Goal: Task Accomplishment & Management: Manage account settings

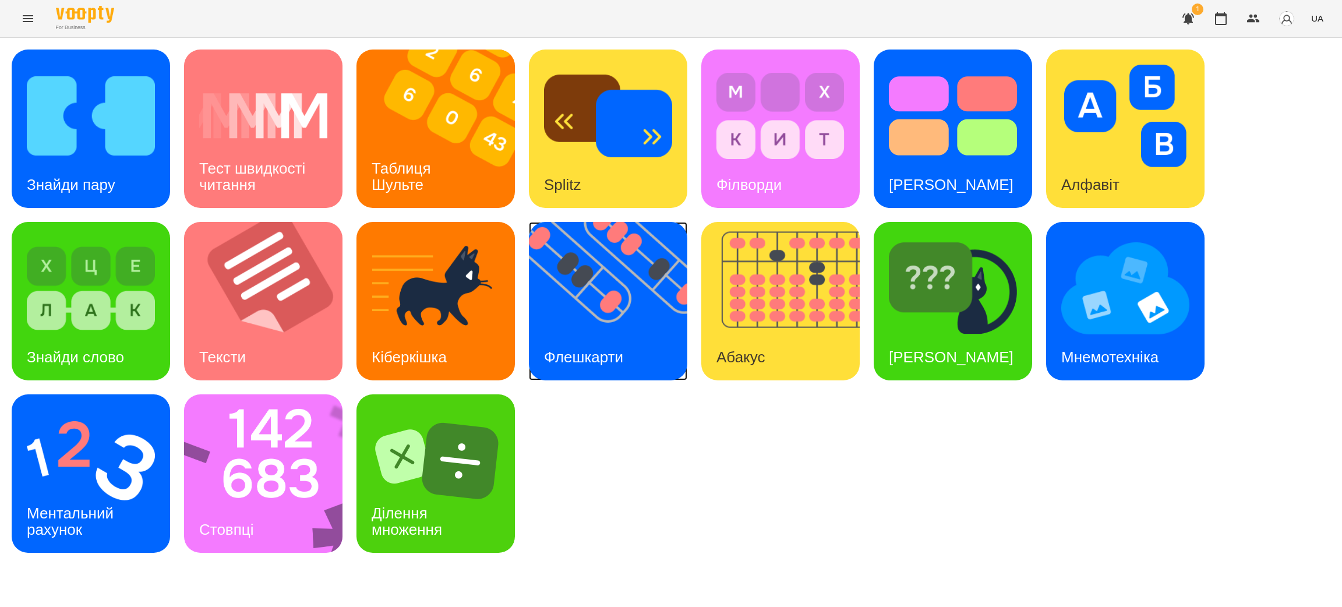
click at [610, 317] on img at bounding box center [615, 301] width 173 height 158
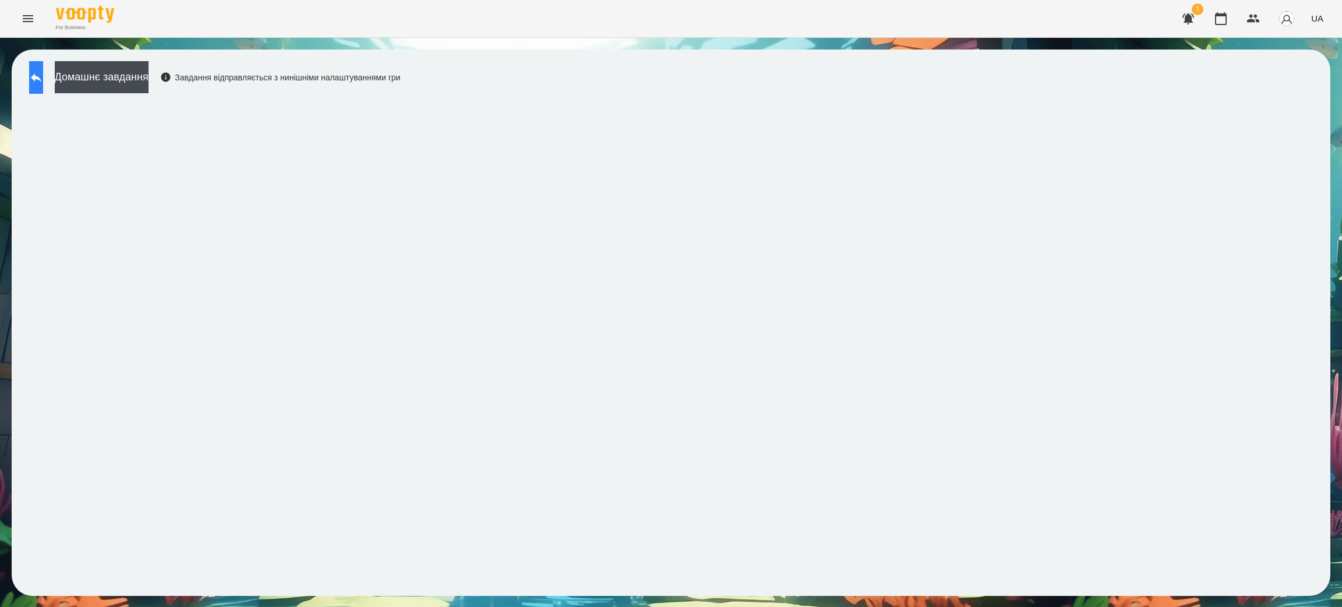
click at [43, 75] on icon at bounding box center [36, 77] width 14 height 14
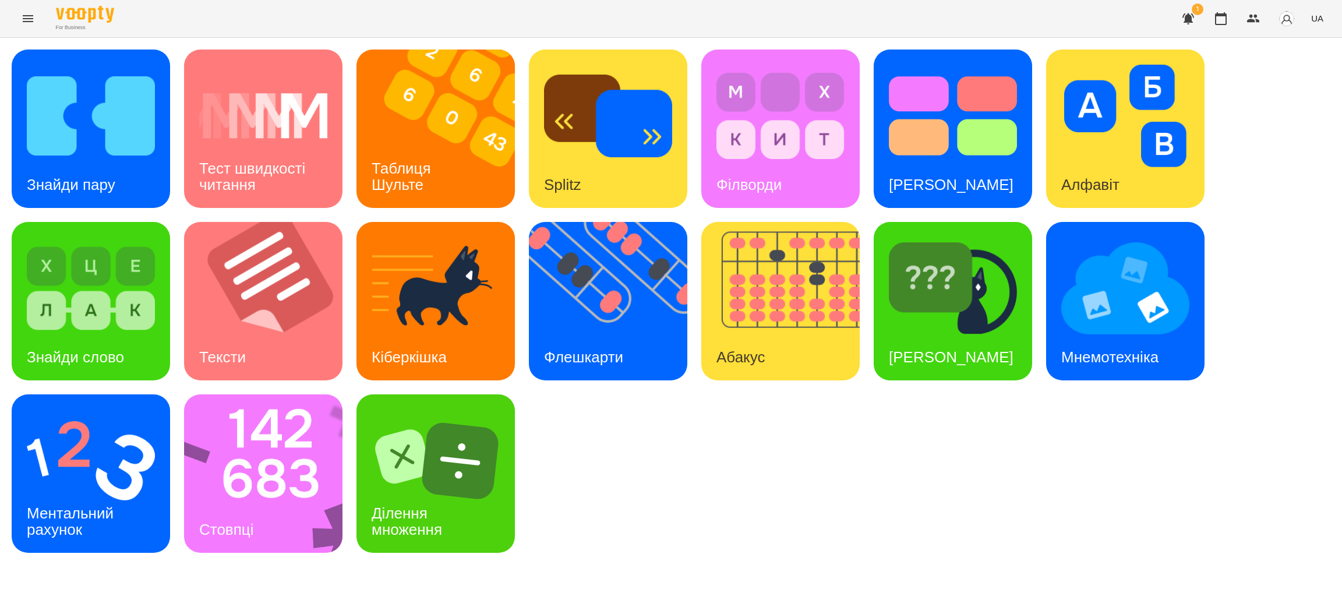
click at [22, 23] on icon "Menu" at bounding box center [28, 19] width 14 height 14
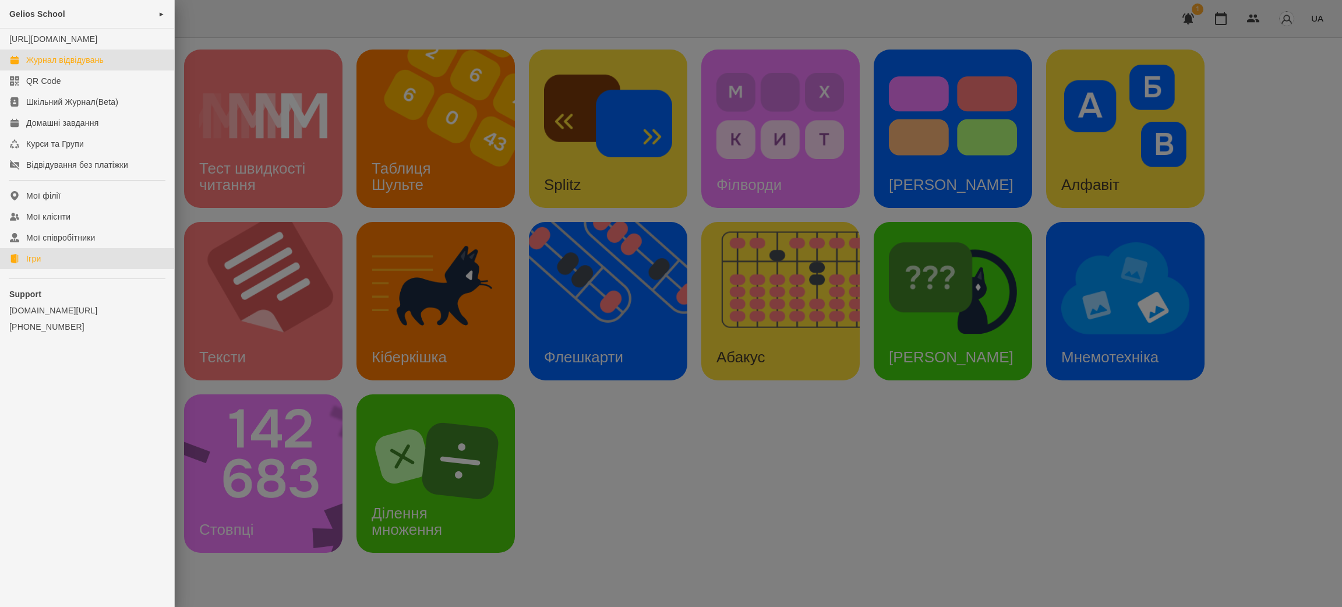
click at [46, 66] on div "Журнал відвідувань" at bounding box center [64, 60] width 77 height 12
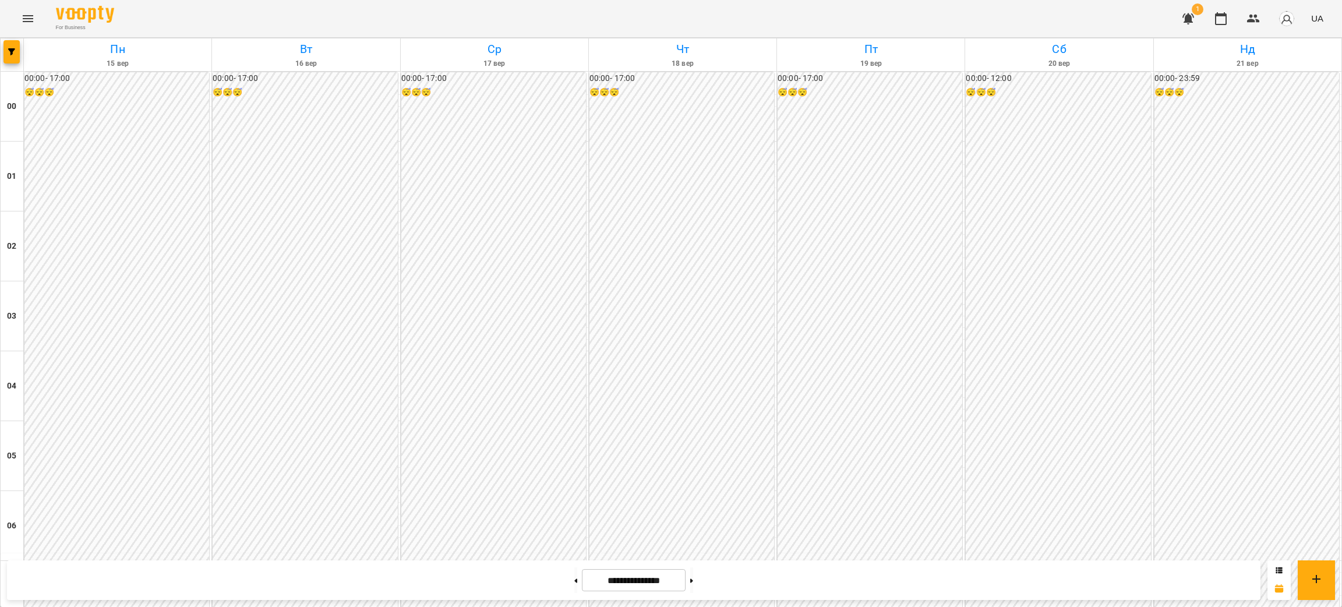
scroll to position [960, 0]
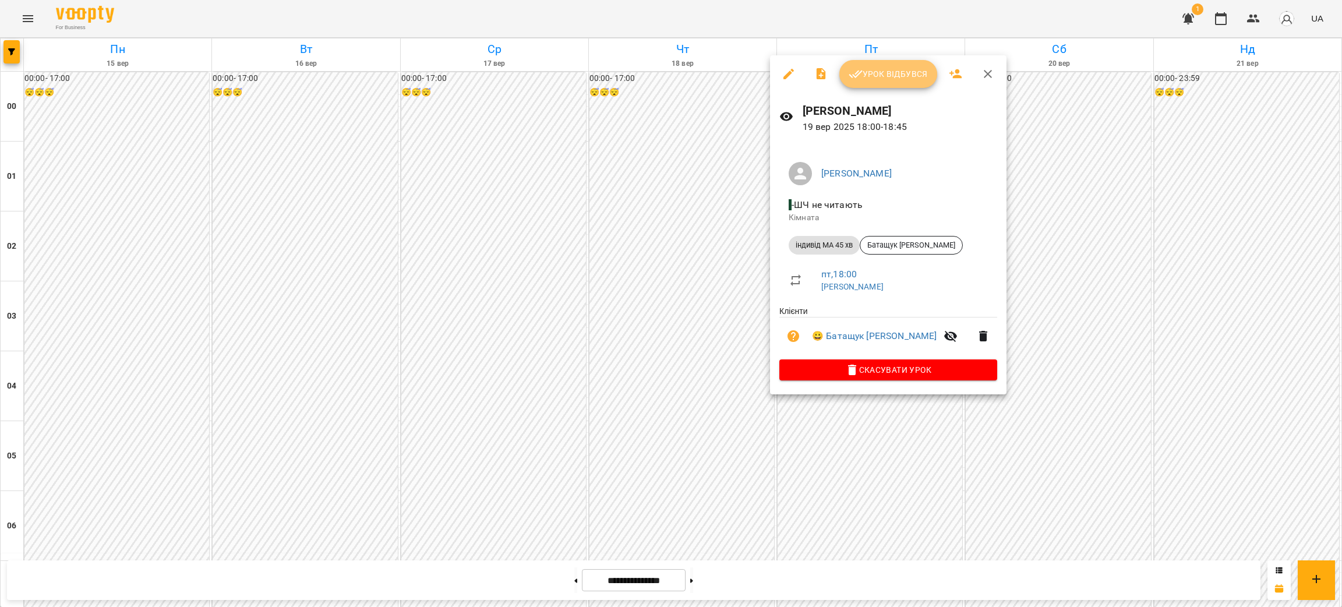
click at [899, 75] on span "Урок відбувся" at bounding box center [888, 74] width 79 height 14
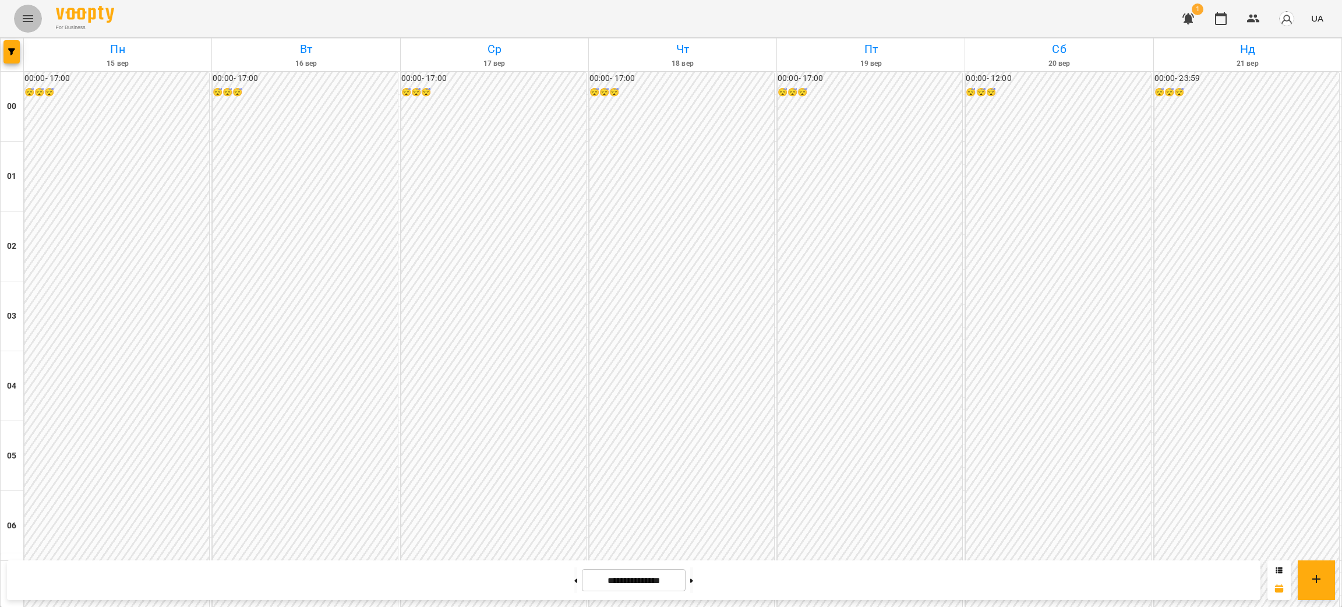
click at [25, 16] on icon "Menu" at bounding box center [28, 18] width 10 height 7
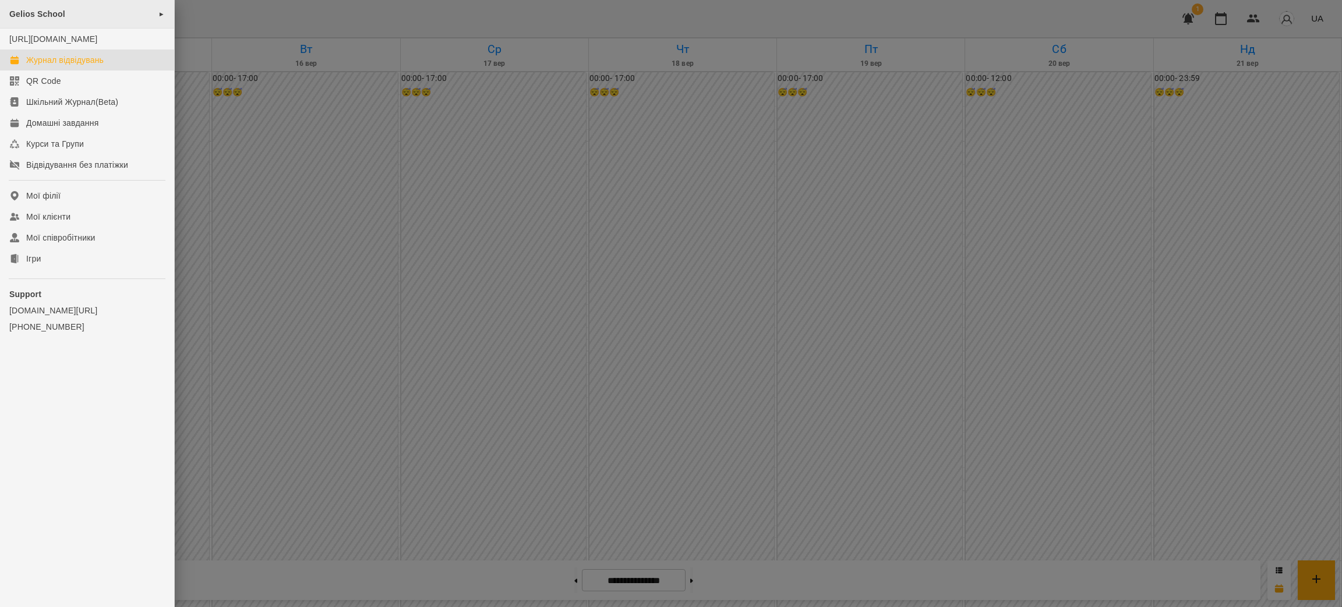
click at [165, 10] on div "Gelios School ►" at bounding box center [87, 14] width 174 height 29
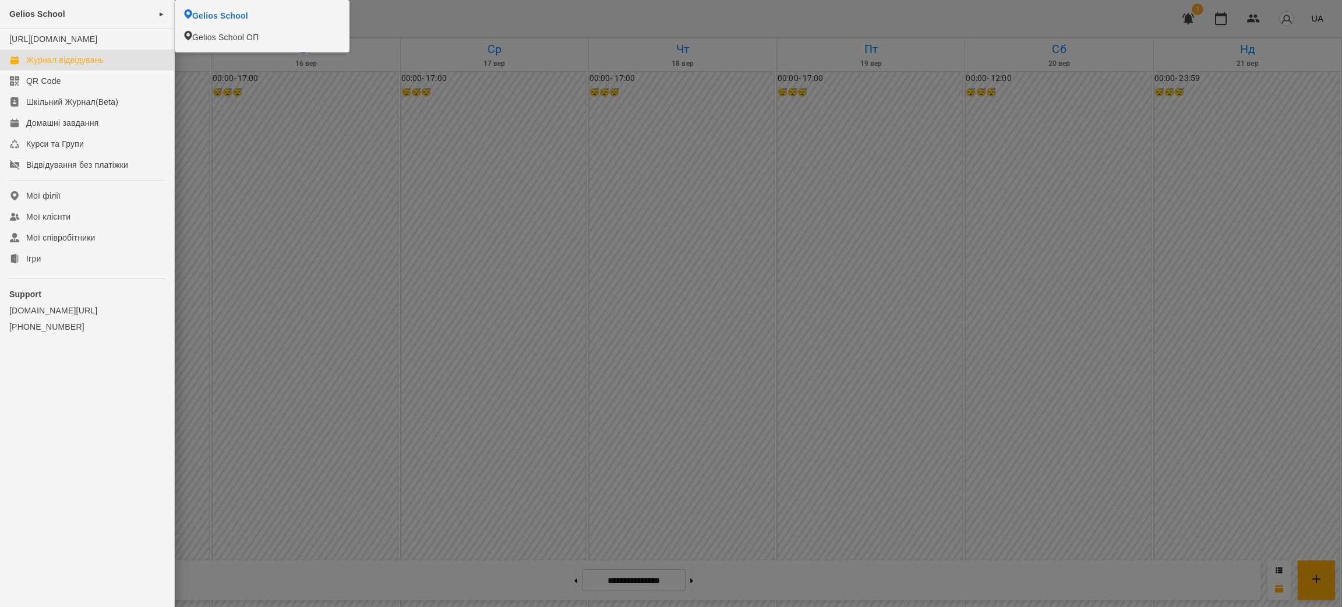
click at [617, 293] on div at bounding box center [671, 303] width 1342 height 607
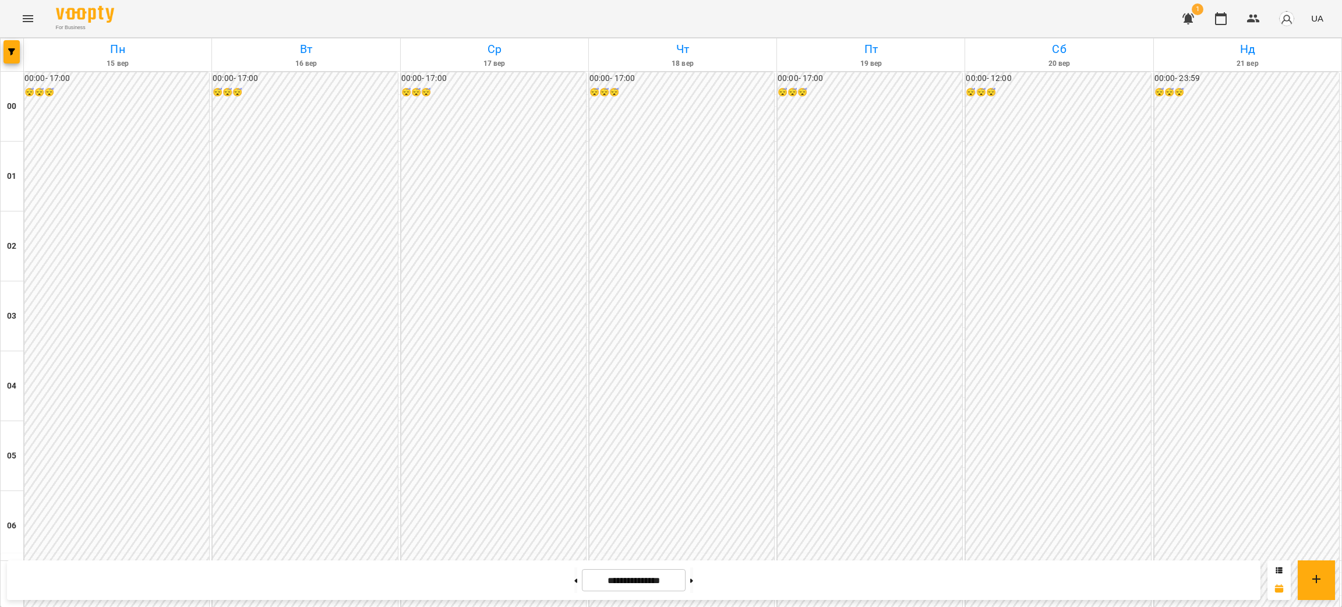
scroll to position [932, 0]
click at [693, 581] on button at bounding box center [691, 580] width 3 height 26
type input "**********"
click at [18, 20] on button "Menu" at bounding box center [28, 19] width 28 height 28
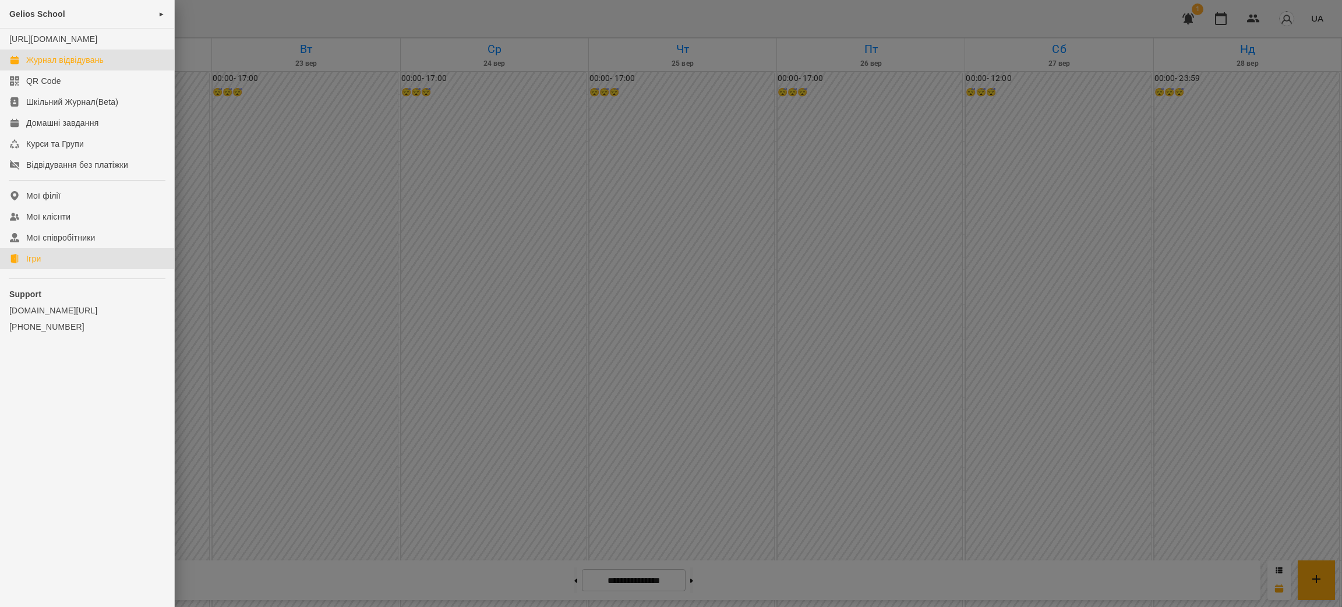
click at [33, 264] on div "Ігри" at bounding box center [33, 259] width 15 height 12
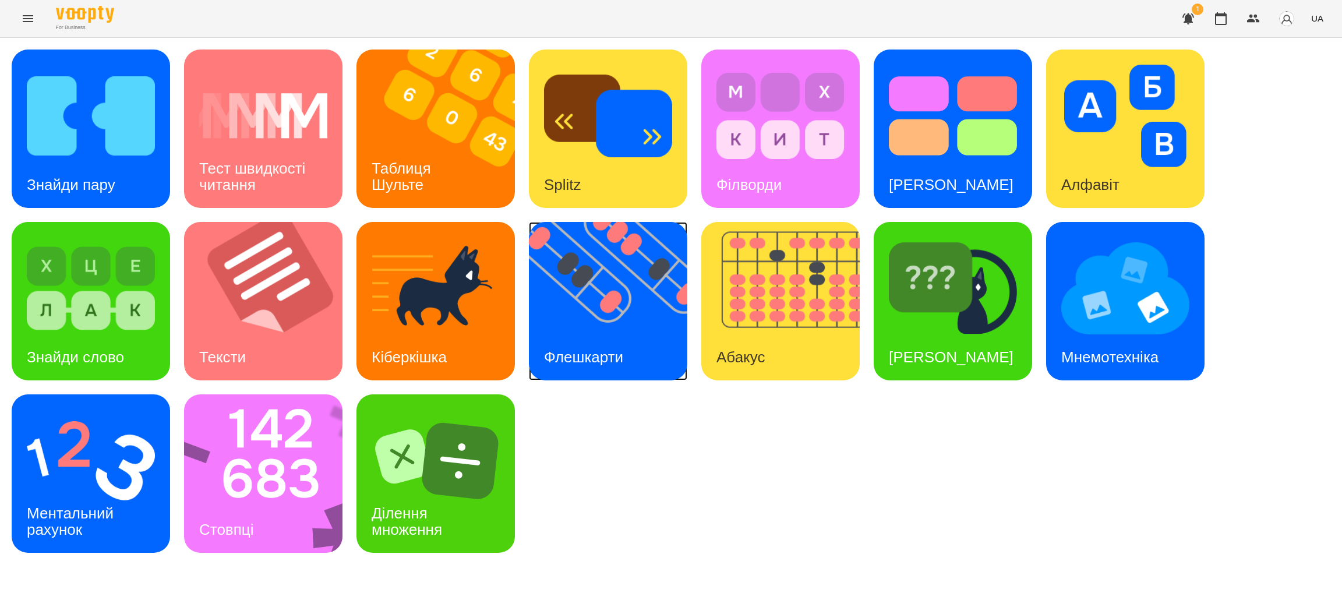
click at [598, 301] on img at bounding box center [615, 301] width 173 height 158
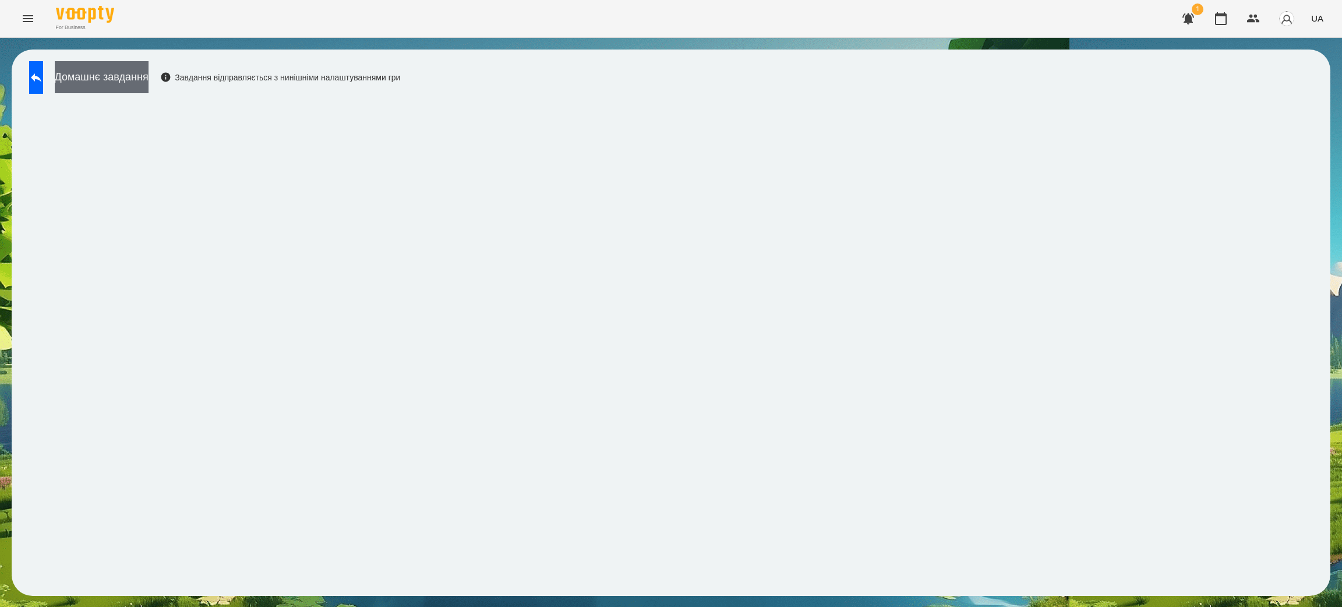
click at [134, 79] on button "Домашнє завдання" at bounding box center [102, 77] width 94 height 32
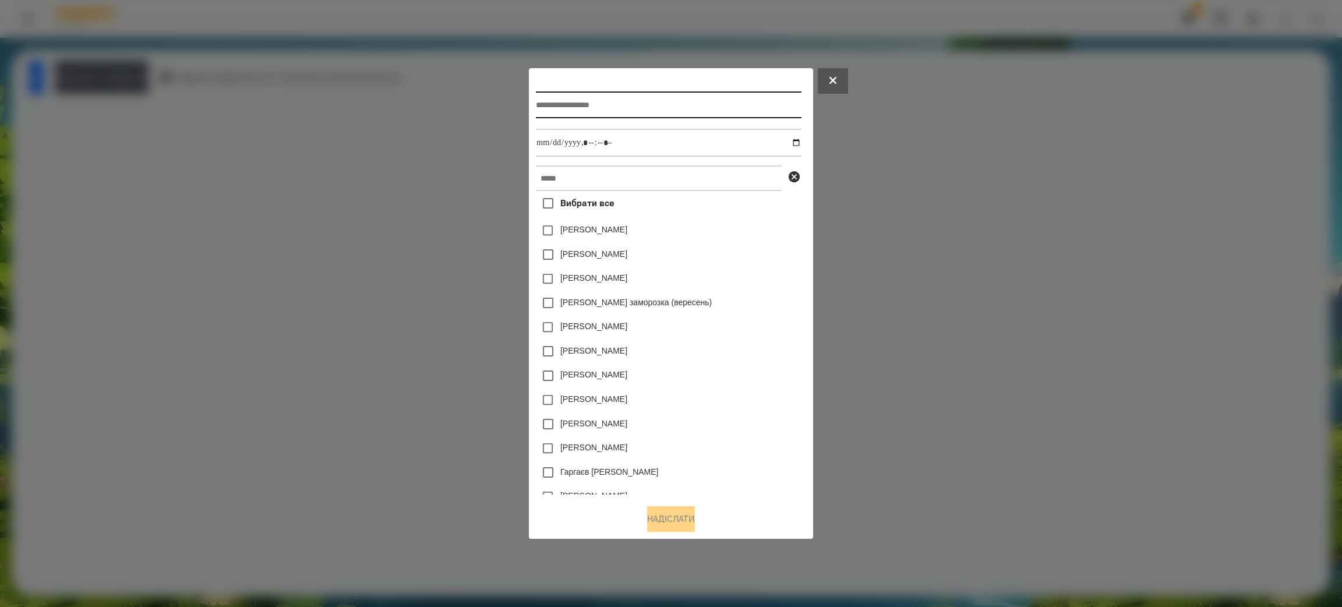
click at [620, 108] on input "text" at bounding box center [668, 104] width 265 height 27
type input "*********"
click at [574, 133] on input "datetime-local" at bounding box center [668, 143] width 265 height 28
click at [568, 144] on input "datetime-local" at bounding box center [668, 143] width 265 height 28
click at [536, 145] on input "datetime-local" at bounding box center [668, 143] width 265 height 28
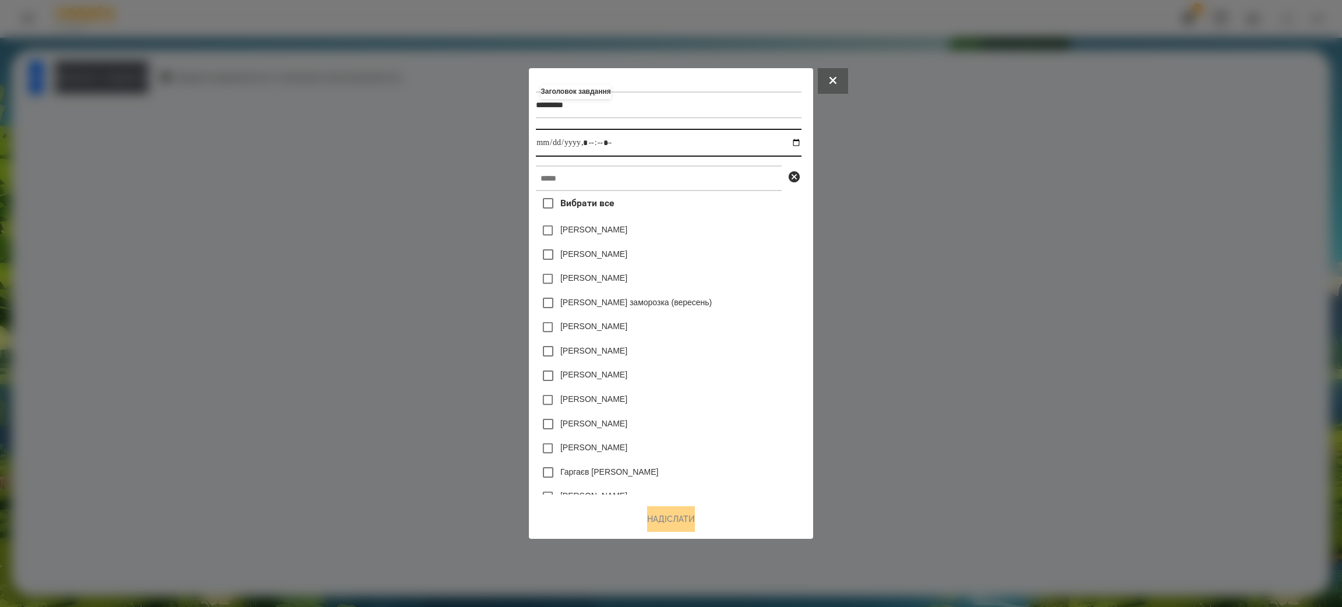
click at [799, 142] on input "datetime-local" at bounding box center [668, 143] width 265 height 28
type input "**********"
click at [780, 239] on div "[PERSON_NAME]" at bounding box center [668, 230] width 265 height 24
click at [561, 177] on input "text" at bounding box center [659, 178] width 246 height 26
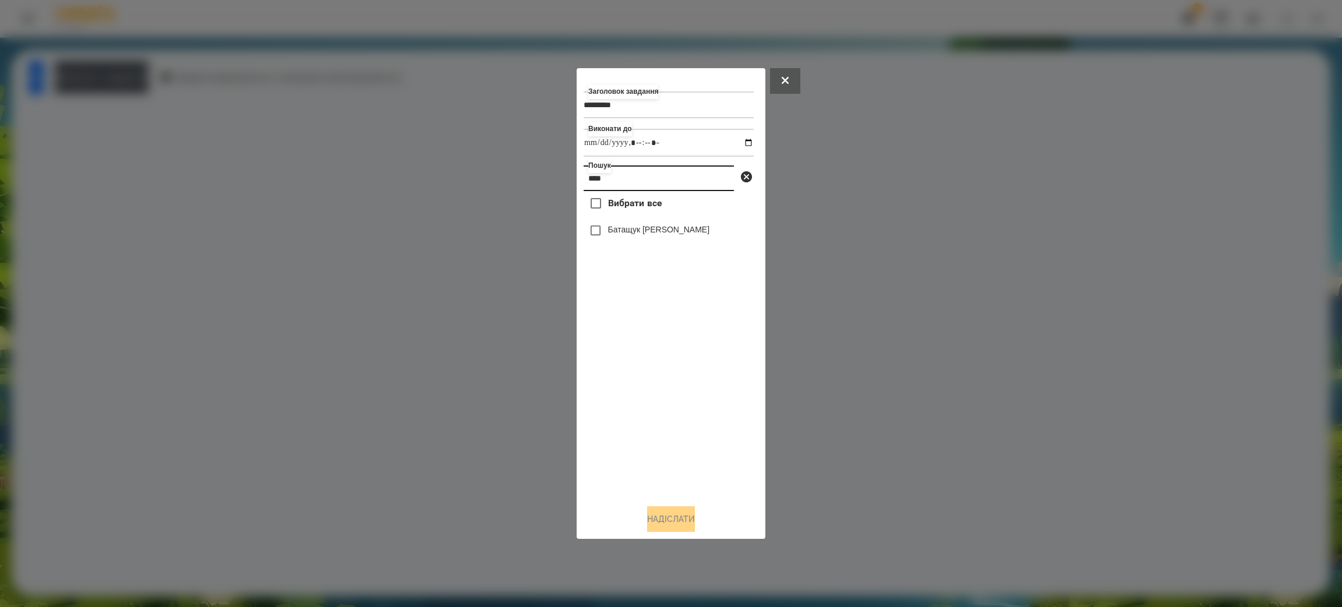
type input "****"
click at [684, 515] on button "Надіслати" at bounding box center [671, 519] width 48 height 26
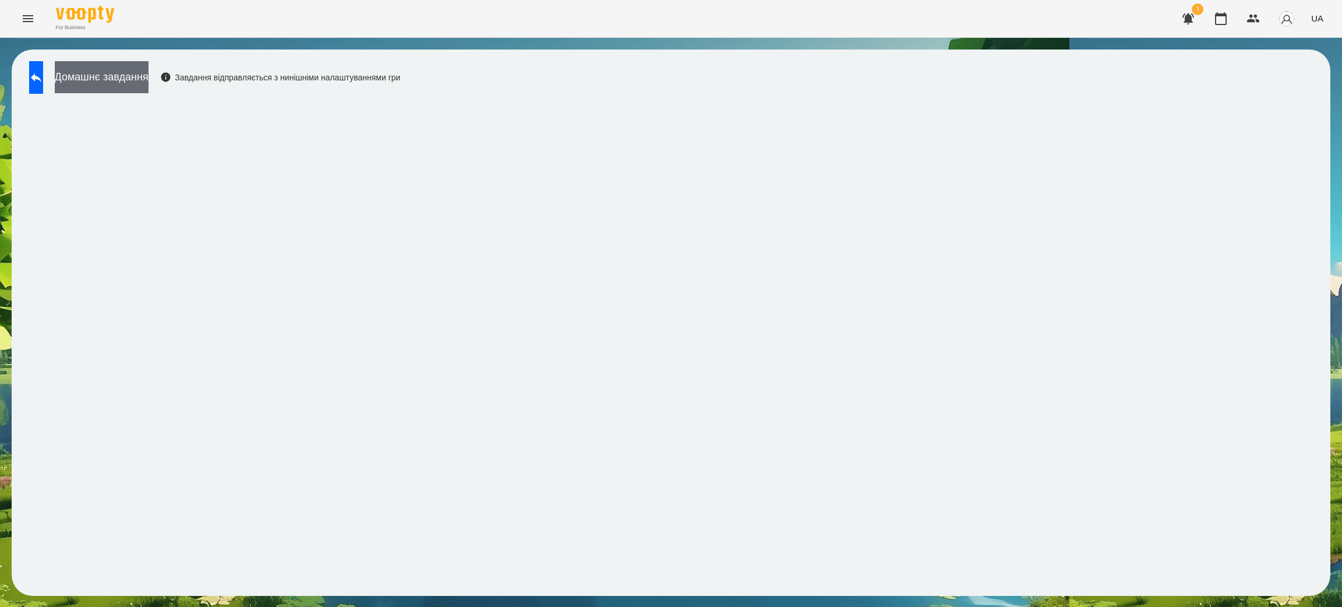
click at [145, 79] on button "Домашнє завдання" at bounding box center [102, 77] width 94 height 32
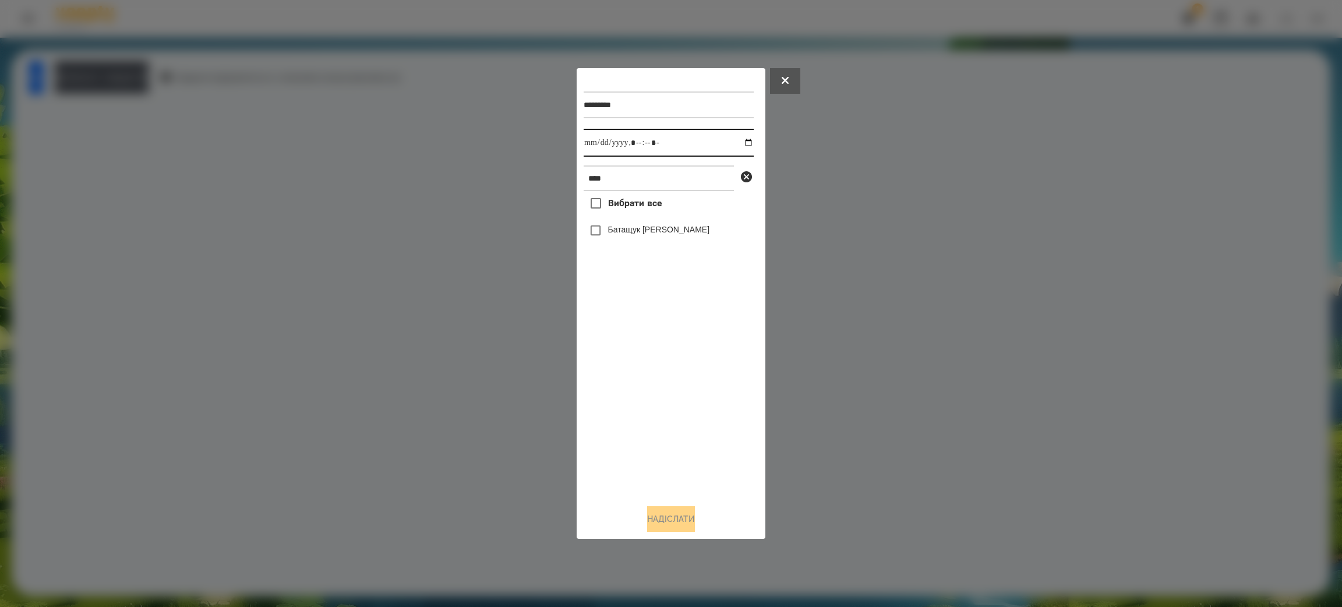
click at [677, 139] on input "datetime-local" at bounding box center [669, 143] width 170 height 28
click at [603, 142] on input "datetime-local" at bounding box center [669, 143] width 170 height 28
click at [740, 143] on input "datetime-local" at bounding box center [669, 143] width 170 height 28
type input "**********"
click at [684, 374] on div "Вибрати все Батащук [PERSON_NAME]" at bounding box center [669, 342] width 170 height 303
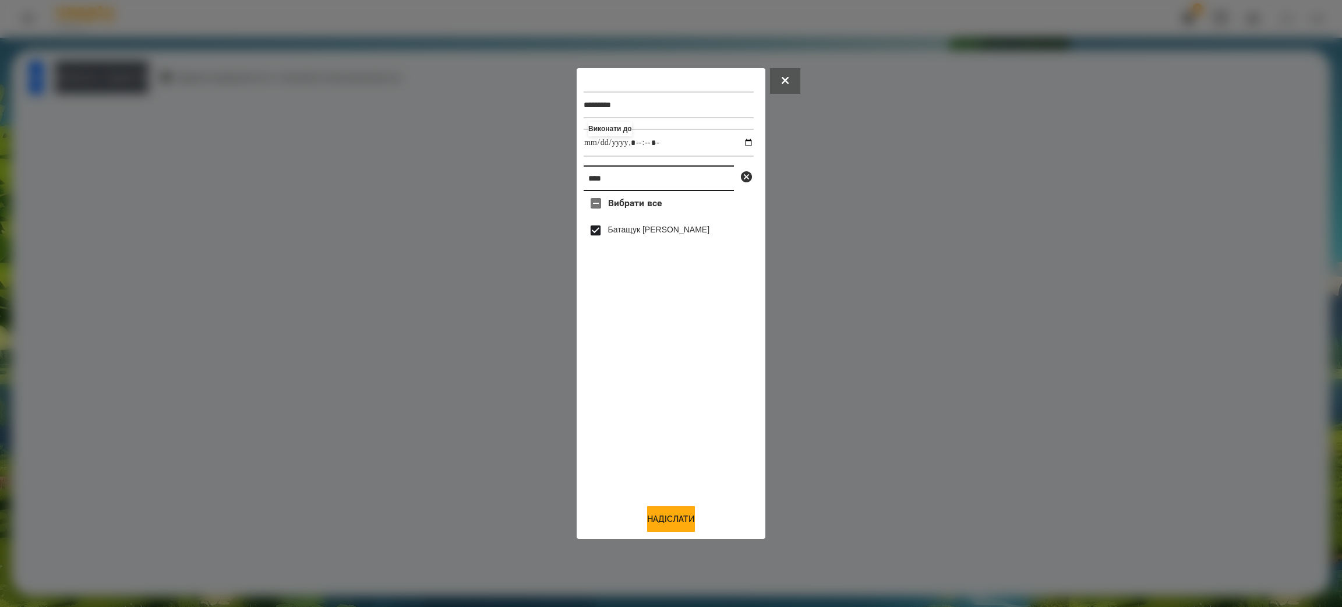
click at [617, 181] on input "****" at bounding box center [659, 178] width 150 height 26
click at [625, 178] on input "****" at bounding box center [659, 178] width 150 height 26
click at [676, 513] on button "Надіслати" at bounding box center [671, 519] width 48 height 26
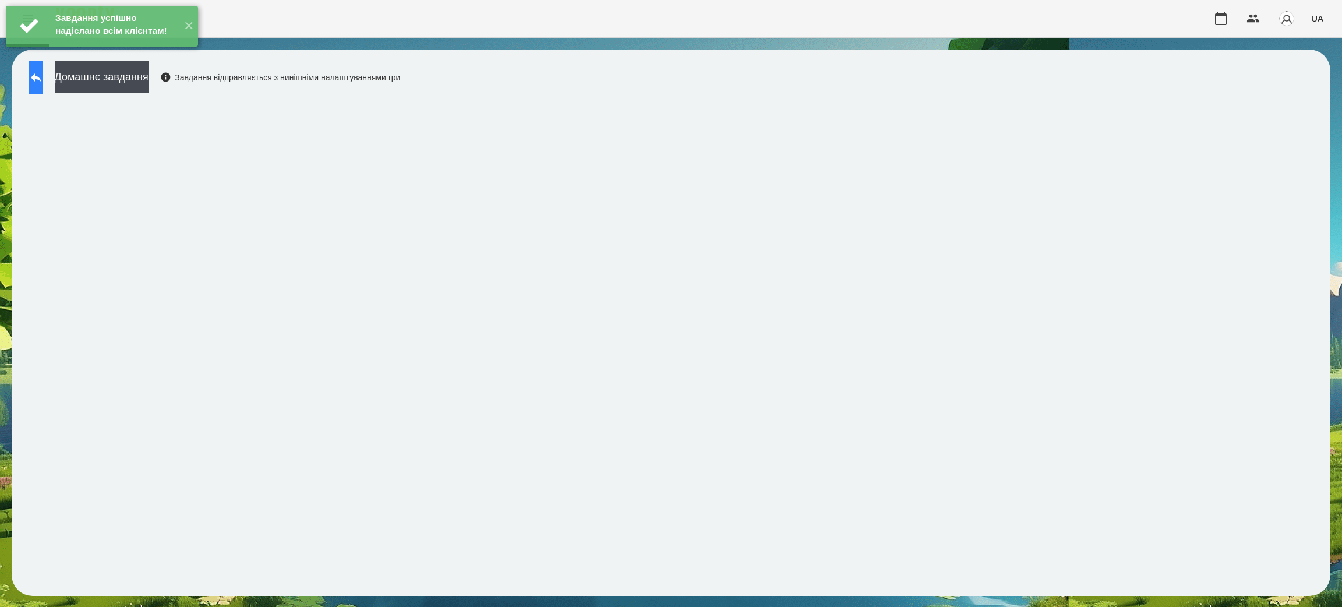
click at [40, 72] on button at bounding box center [36, 77] width 14 height 33
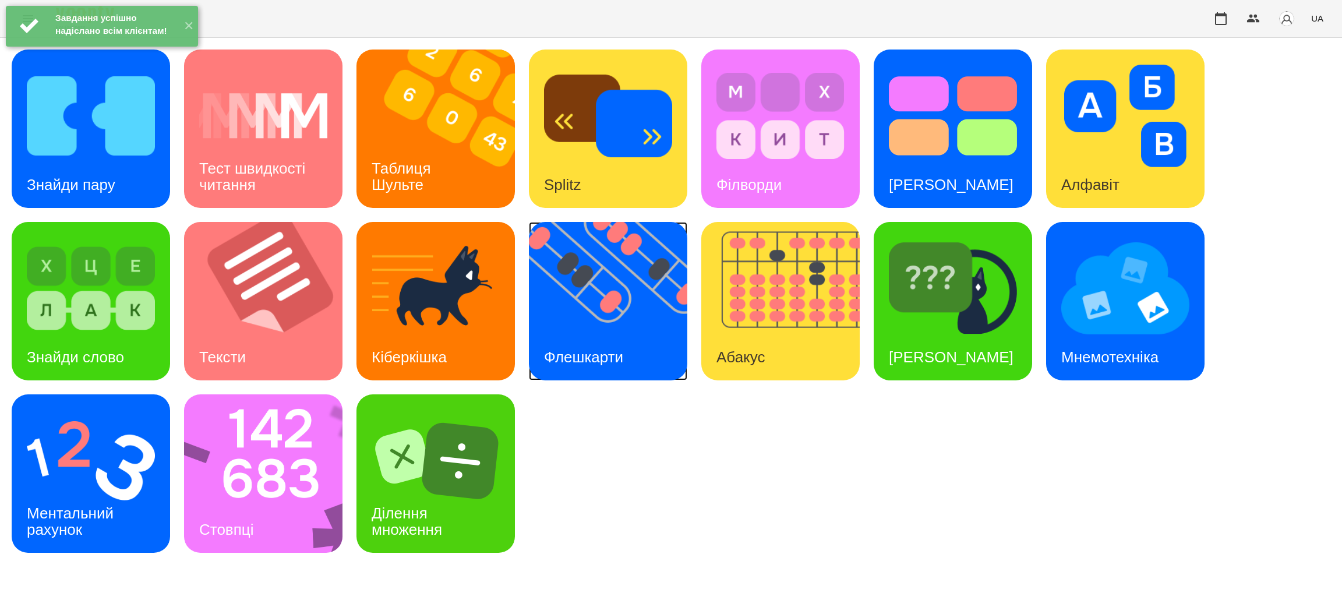
click at [581, 300] on img at bounding box center [615, 301] width 173 height 158
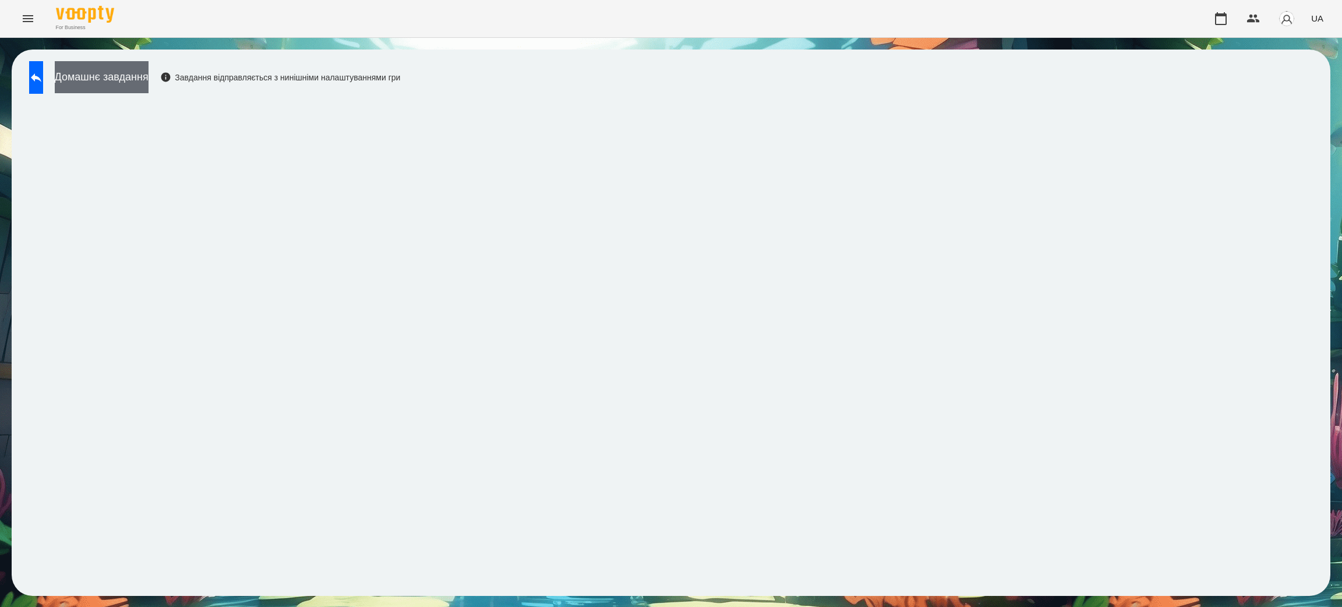
click at [149, 76] on button "Домашнє завдання" at bounding box center [102, 77] width 94 height 32
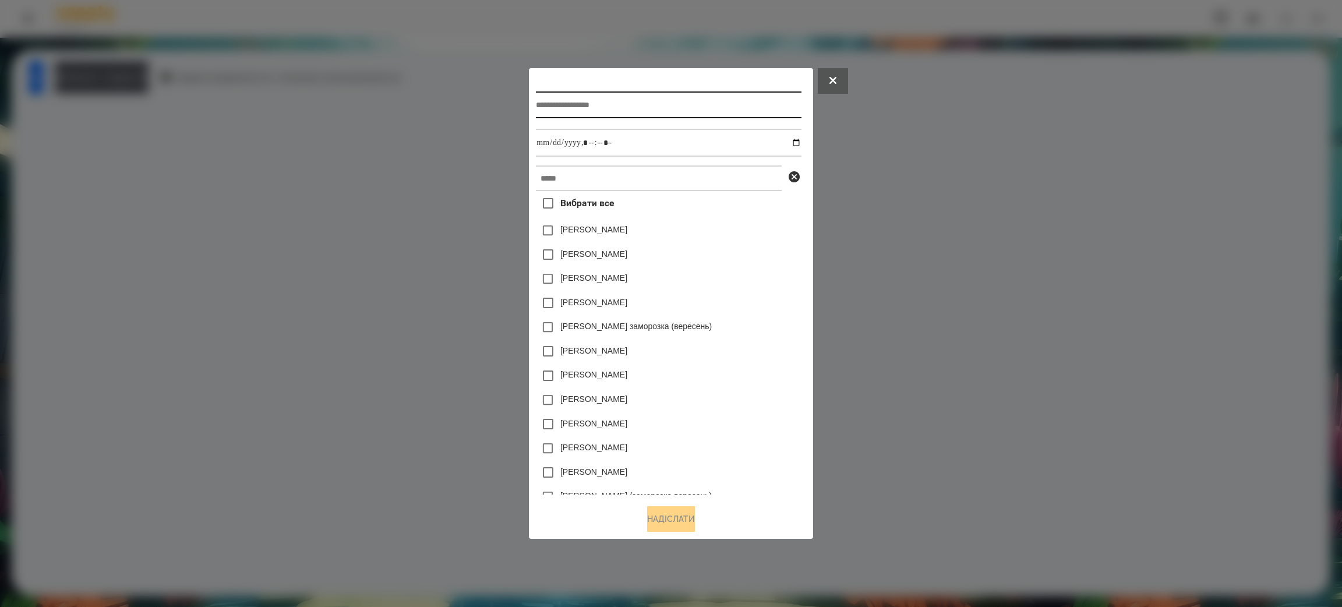
click at [621, 104] on input "text" at bounding box center [668, 104] width 265 height 27
type input "*********"
click at [582, 141] on input "datetime-local" at bounding box center [668, 143] width 265 height 28
click at [607, 137] on input "datetime-local" at bounding box center [668, 143] width 265 height 28
click at [801, 143] on input "datetime-local" at bounding box center [668, 143] width 265 height 28
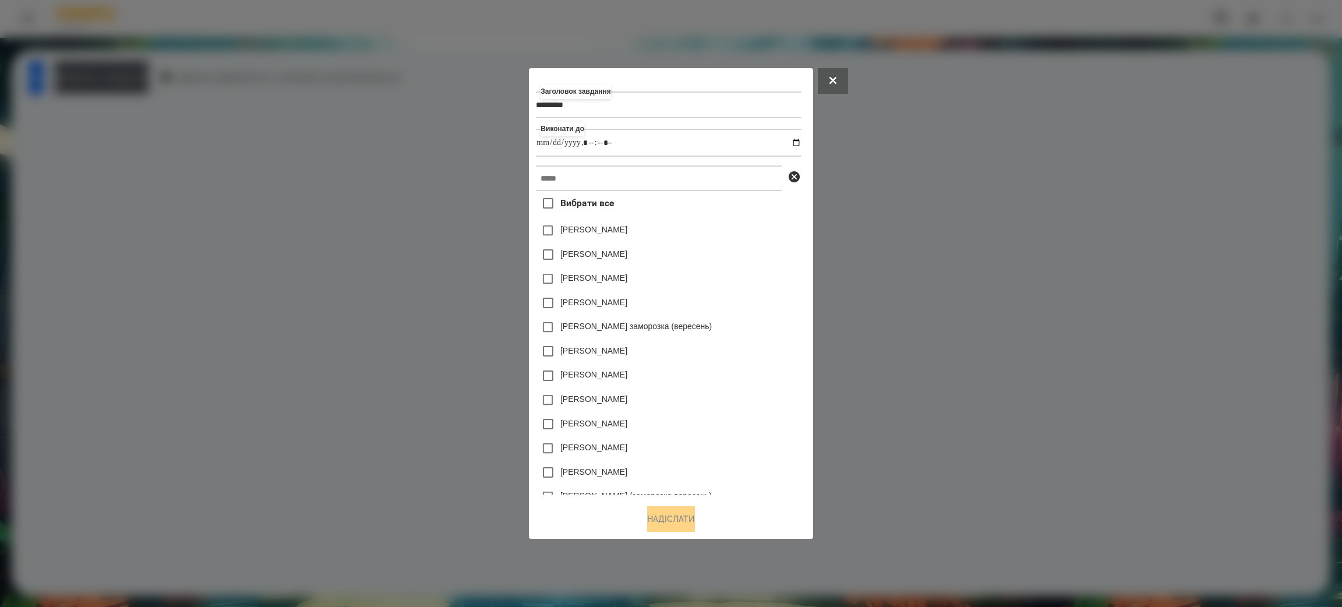
type input "**********"
click at [764, 309] on div "[PERSON_NAME]" at bounding box center [668, 303] width 265 height 24
click at [569, 179] on input "text" at bounding box center [659, 178] width 246 height 26
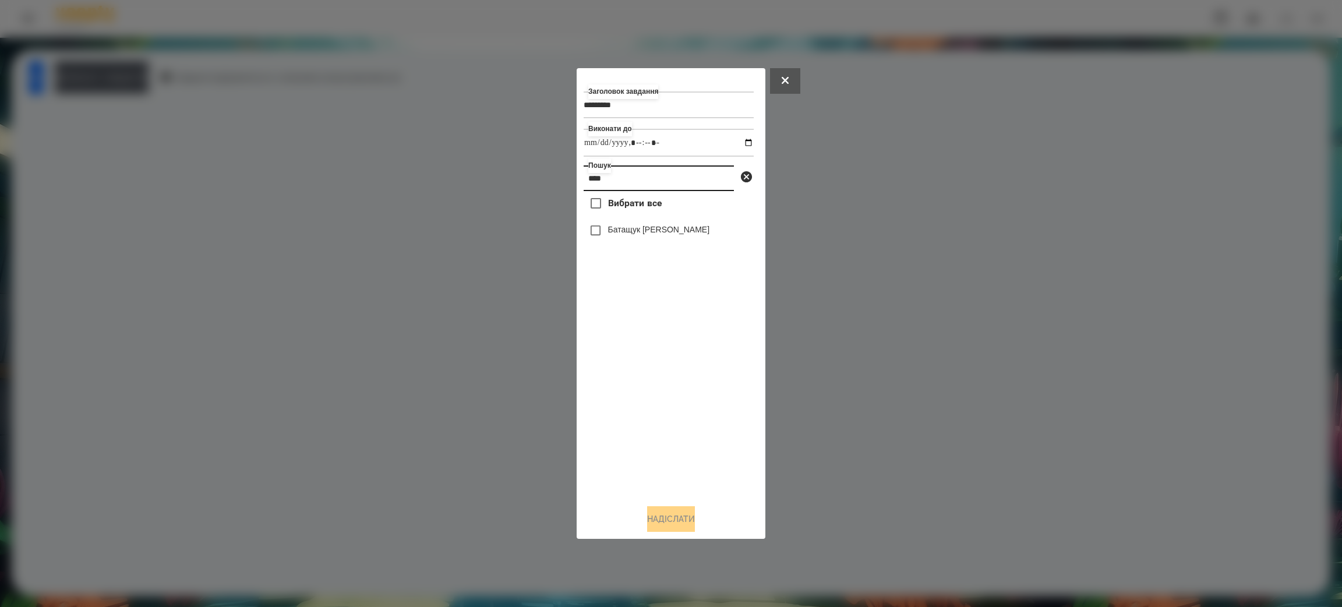
type input "****"
click at [613, 225] on label "Батащук [PERSON_NAME]" at bounding box center [659, 230] width 102 height 12
click at [667, 516] on button "Надіслати" at bounding box center [671, 519] width 48 height 26
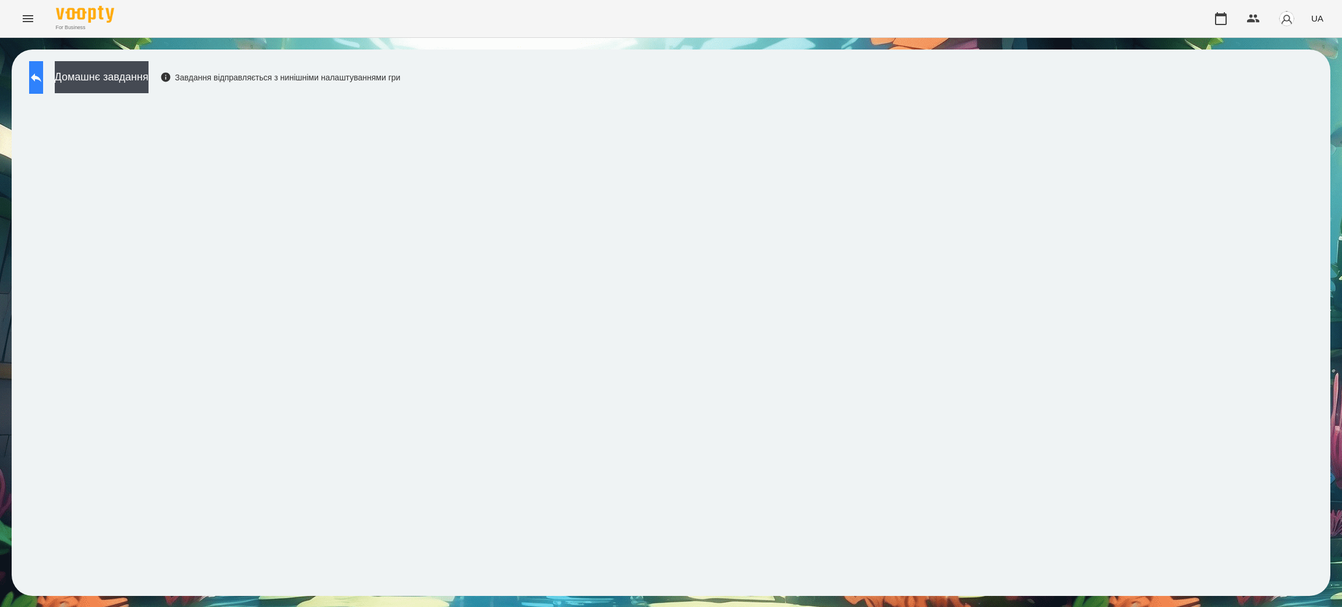
click at [43, 72] on icon at bounding box center [36, 77] width 14 height 14
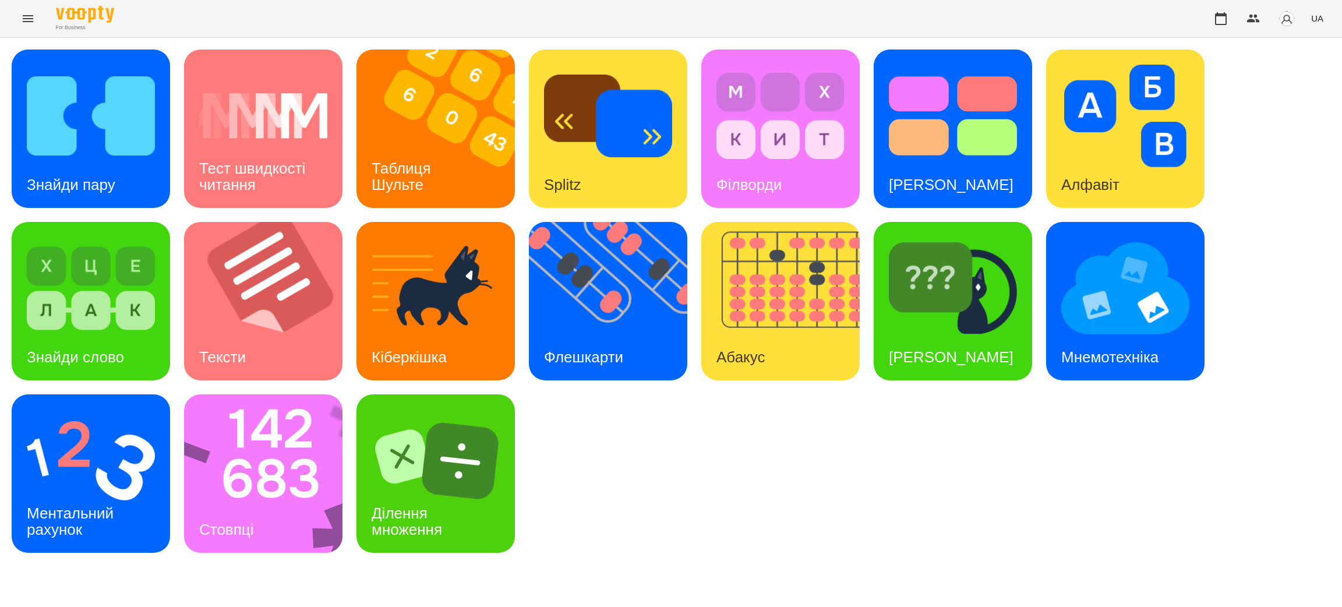
click at [26, 15] on icon "Menu" at bounding box center [28, 19] width 14 height 14
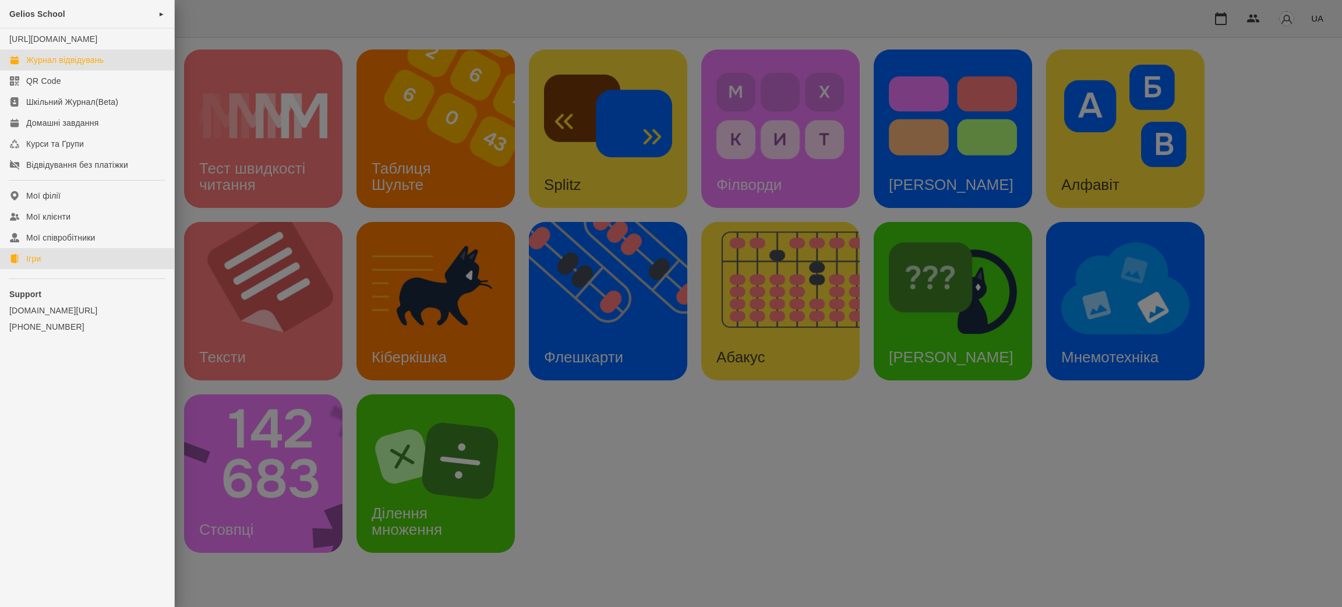
click at [51, 66] on div "Журнал відвідувань" at bounding box center [64, 60] width 77 height 12
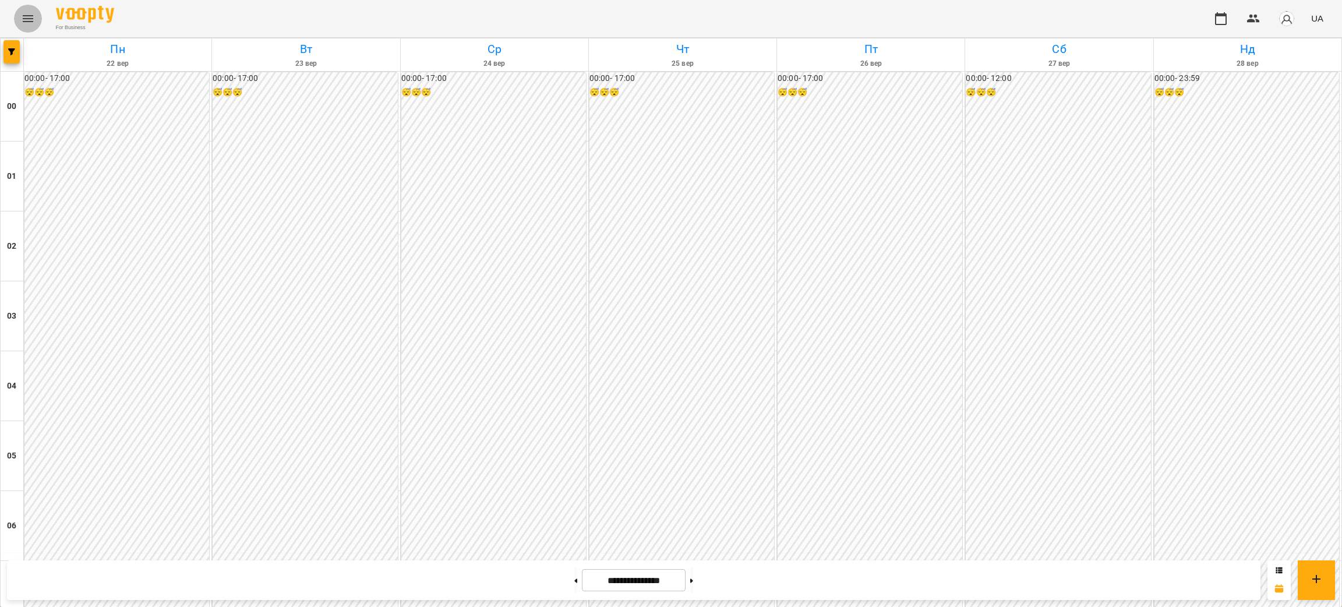
click at [22, 16] on icon "Menu" at bounding box center [28, 19] width 14 height 14
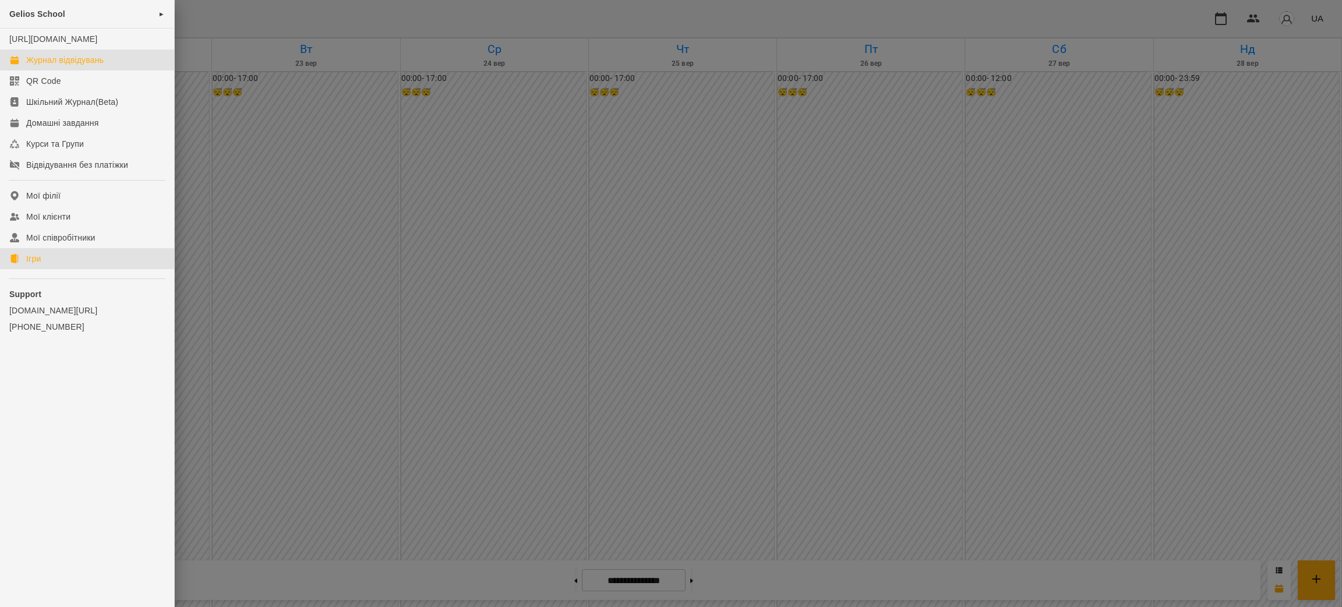
click at [58, 269] on link "Ігри" at bounding box center [87, 258] width 174 height 21
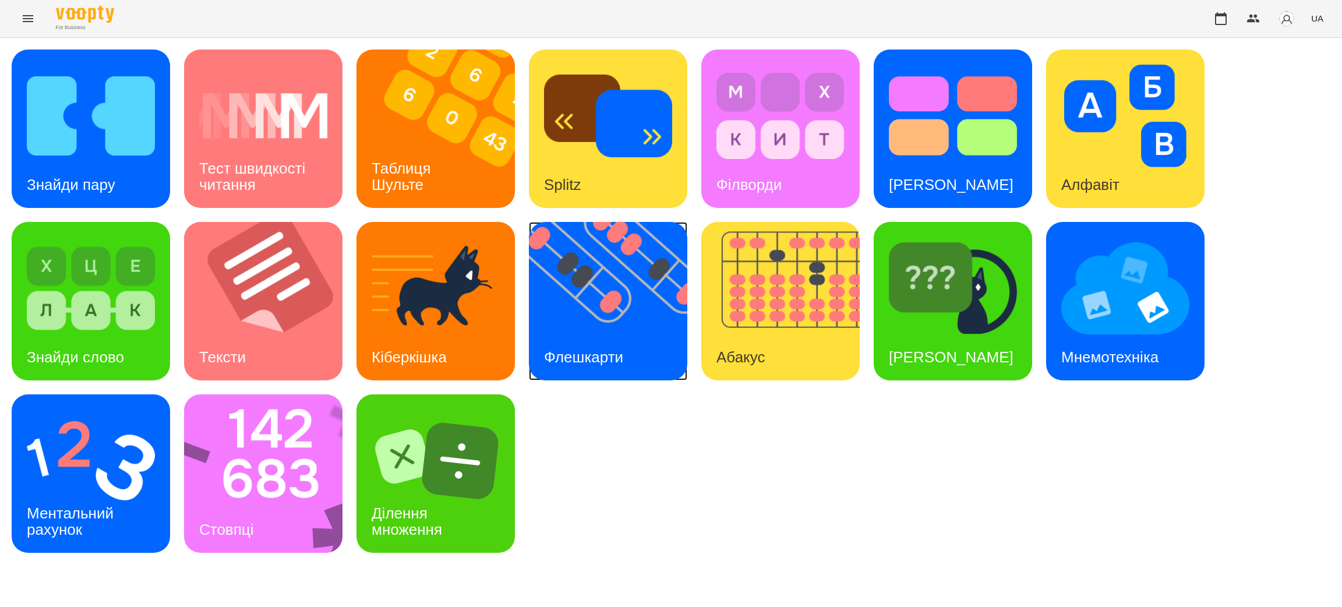
click at [602, 292] on img at bounding box center [615, 301] width 173 height 158
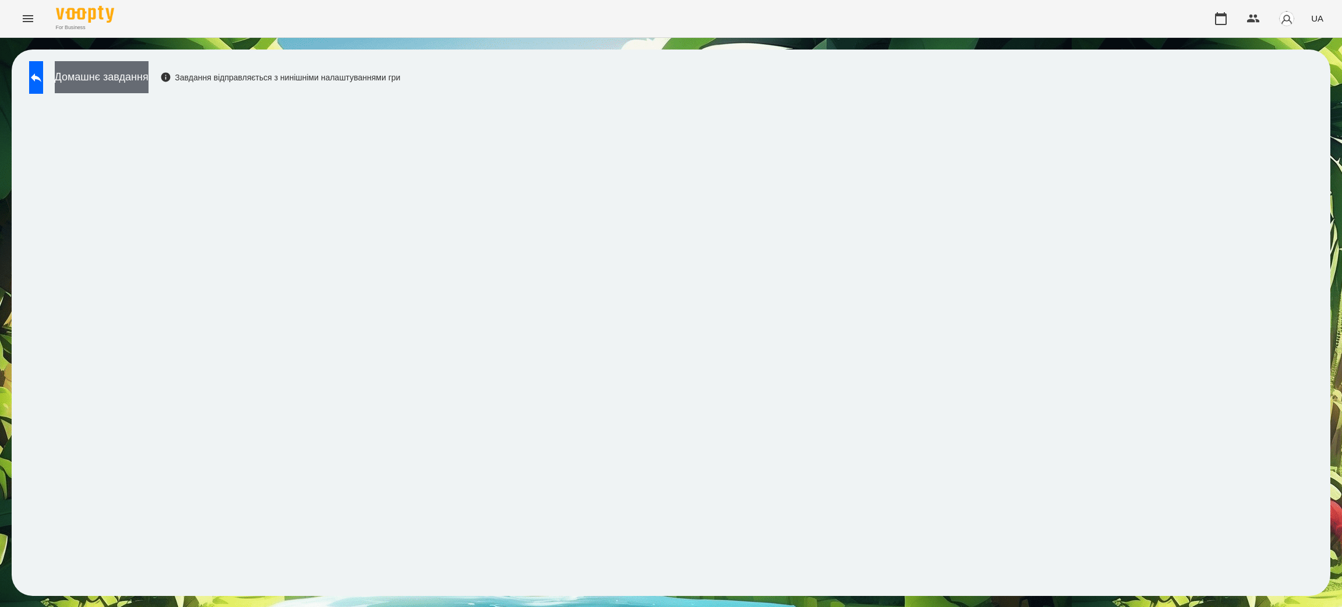
click at [149, 79] on button "Домашнє завдання" at bounding box center [102, 77] width 94 height 32
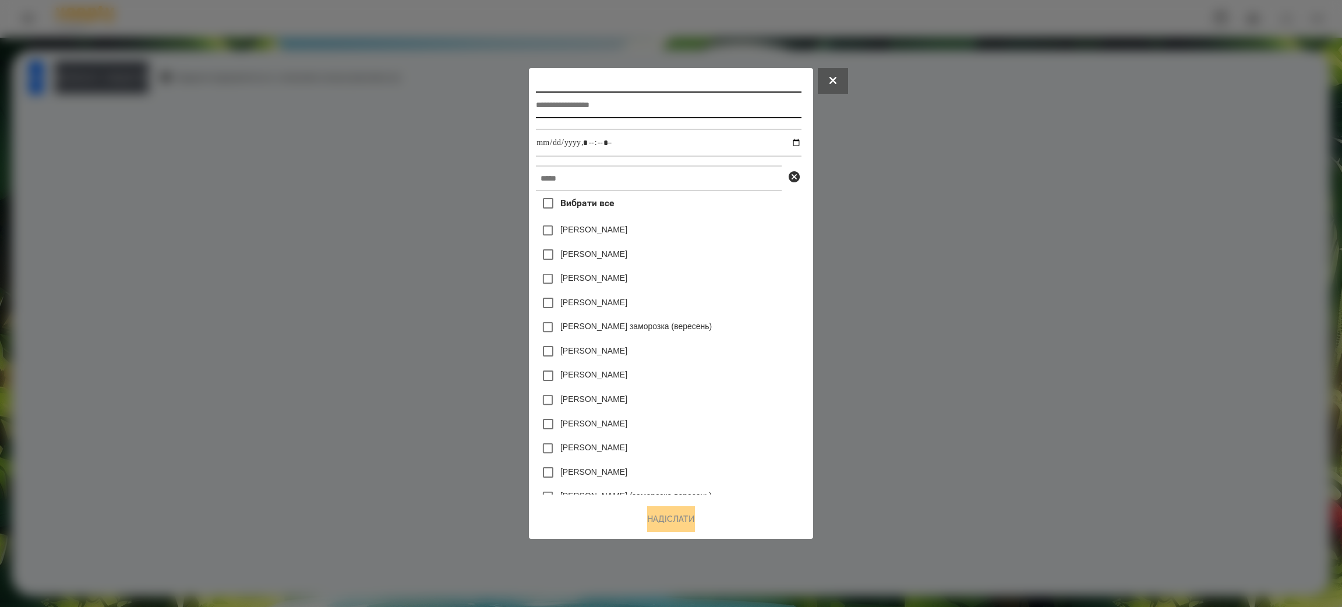
click at [598, 104] on input "text" at bounding box center [668, 104] width 265 height 27
type input "*********"
click at [596, 134] on input "datetime-local" at bounding box center [668, 143] width 265 height 28
click at [595, 140] on input "datetime-local" at bounding box center [668, 143] width 265 height 28
click at [801, 139] on input "datetime-local" at bounding box center [668, 143] width 265 height 28
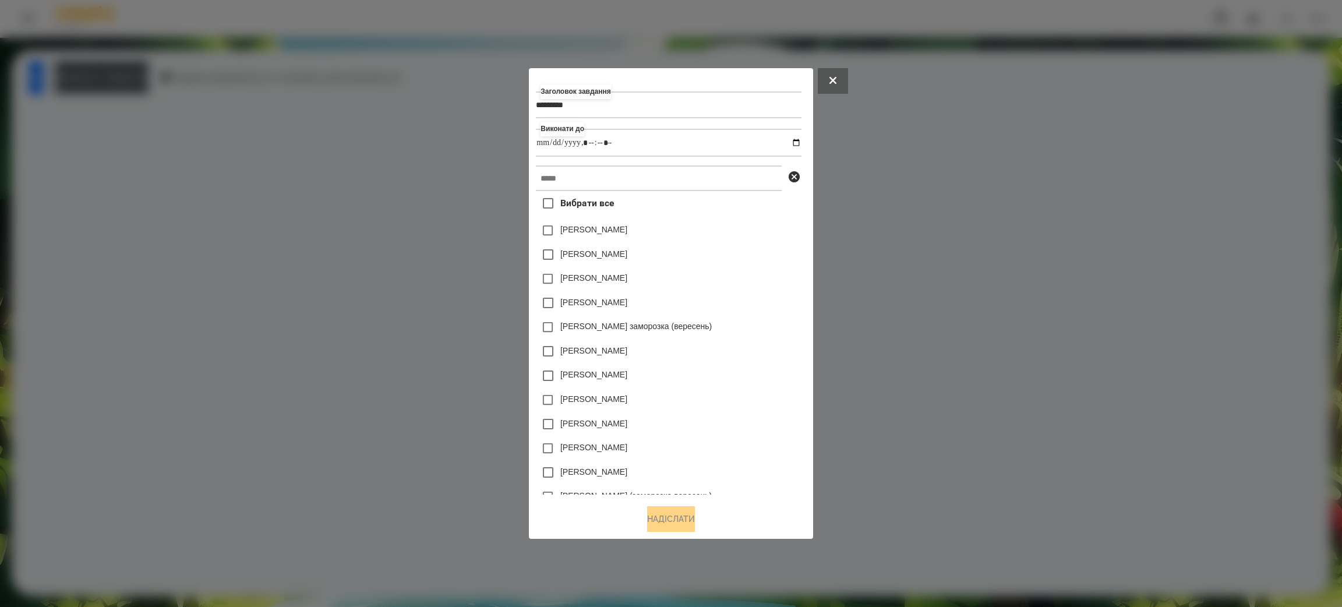
type input "**********"
click at [766, 344] on div "[PERSON_NAME]" at bounding box center [668, 351] width 265 height 24
click at [550, 177] on input "text" at bounding box center [659, 178] width 246 height 26
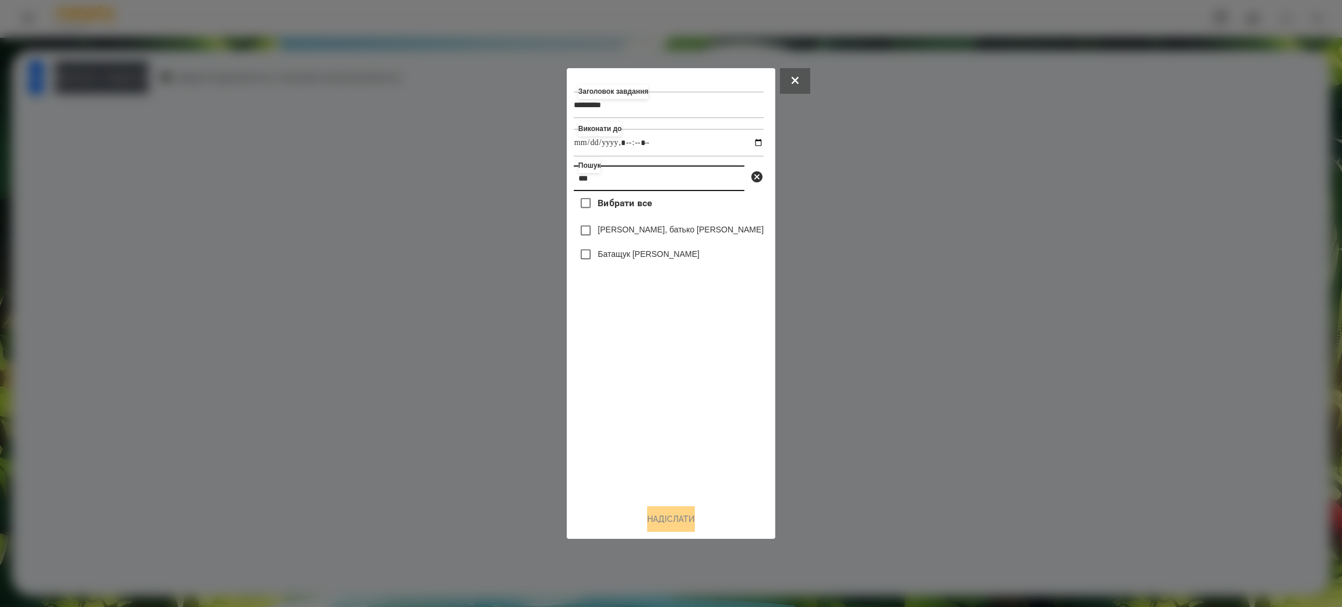
type input "***"
click at [679, 511] on button "Надіслати" at bounding box center [671, 519] width 48 height 26
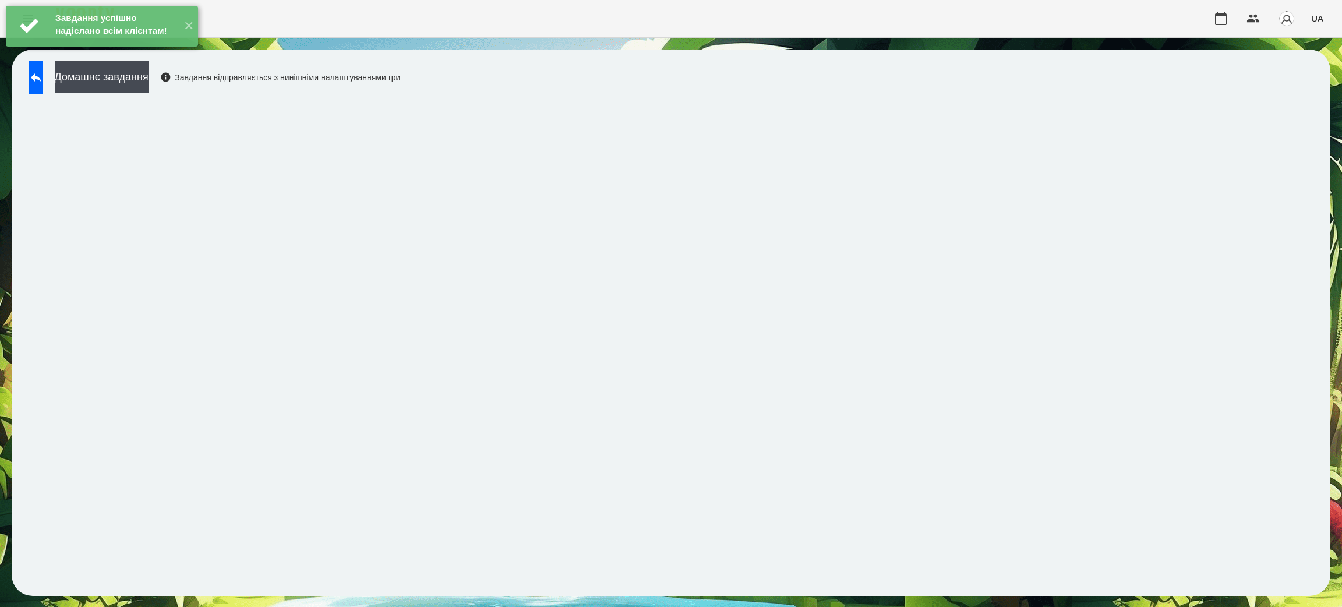
click at [569, 59] on div "Домашнє завдання Завдання відправляється з нинішніми налаштуваннями гри" at bounding box center [671, 323] width 1319 height 546
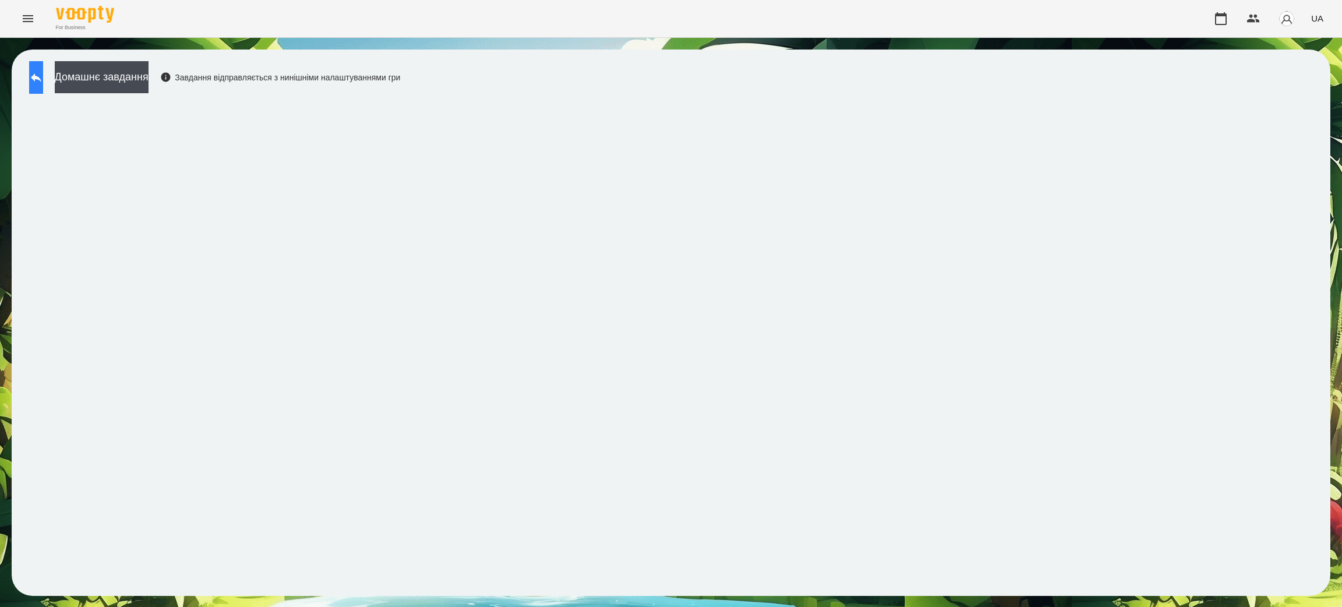
click at [41, 76] on icon at bounding box center [36, 77] width 14 height 14
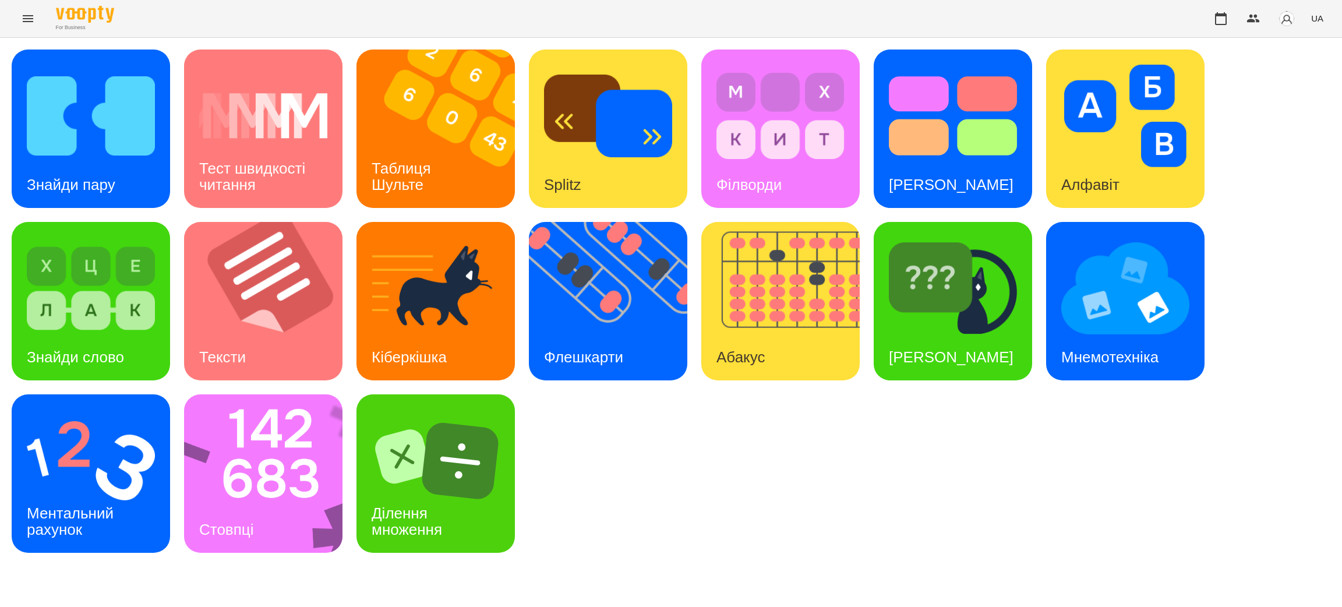
click at [14, 19] on button "Menu" at bounding box center [28, 19] width 28 height 28
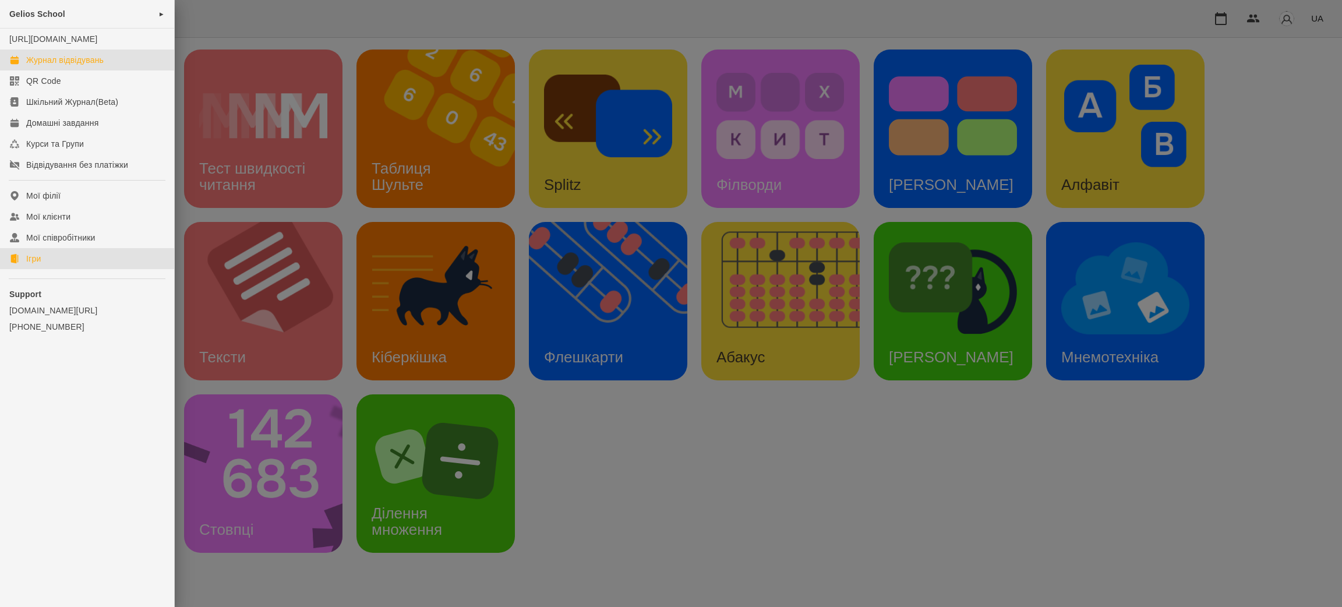
click at [77, 66] on div "Журнал відвідувань" at bounding box center [64, 60] width 77 height 12
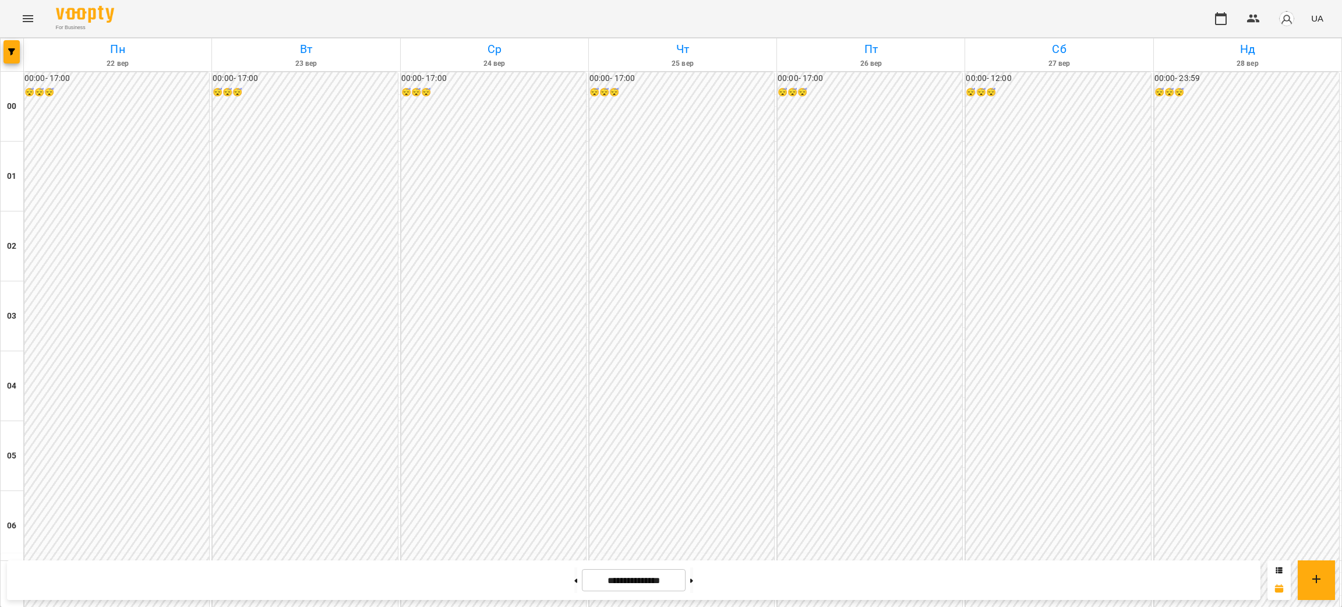
scroll to position [1135, 0]
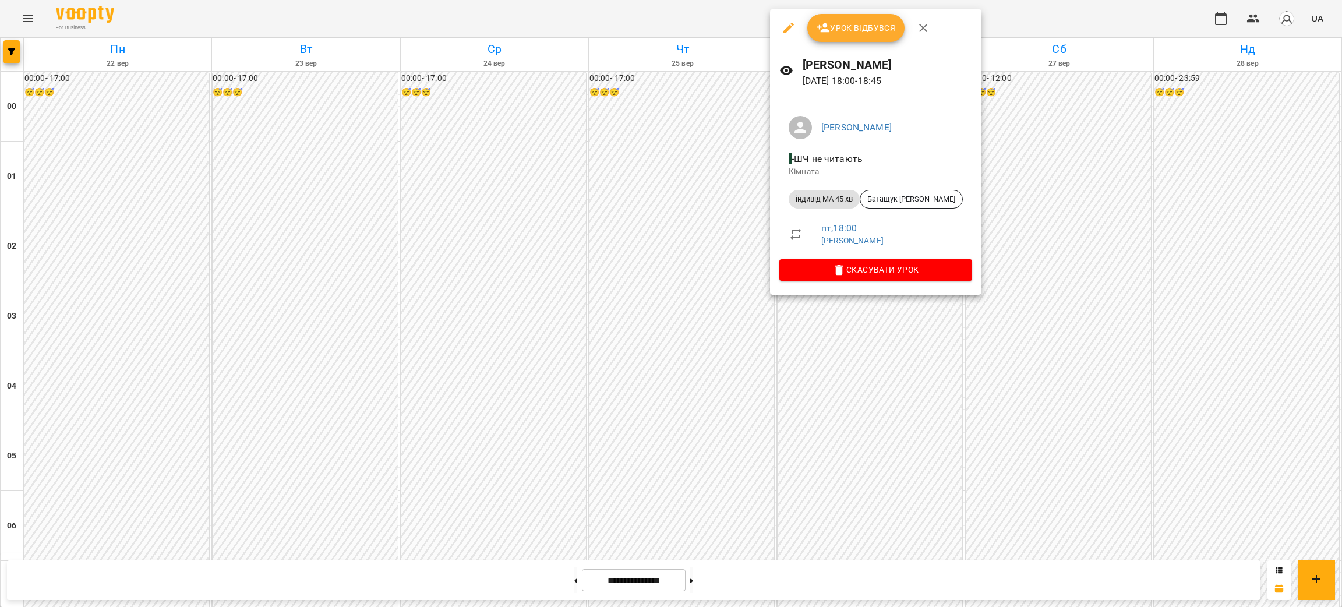
click at [1068, 254] on div at bounding box center [671, 303] width 1342 height 607
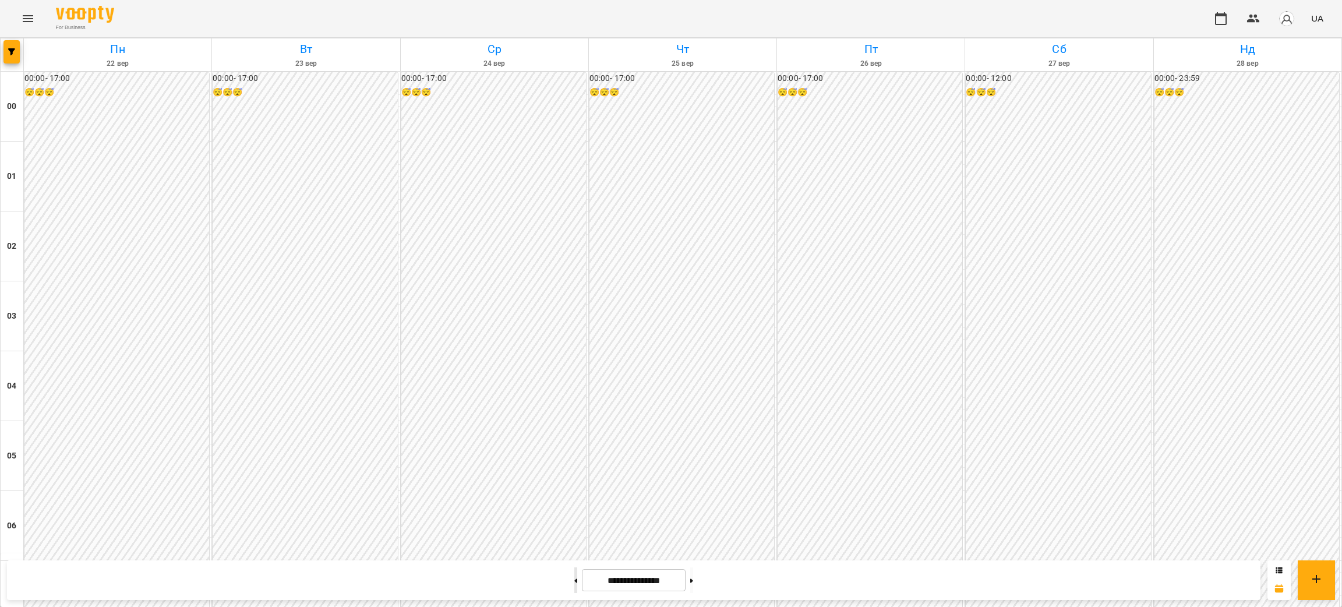
click at [574, 580] on button at bounding box center [575, 580] width 3 height 26
type input "**********"
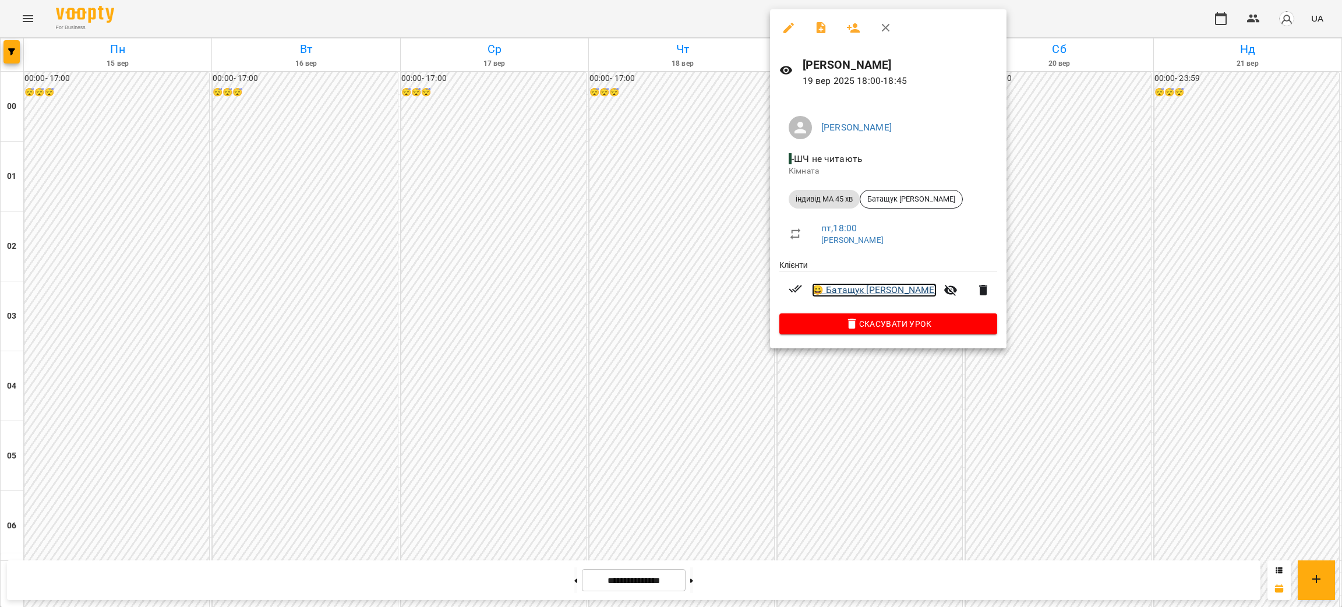
click at [852, 286] on link "😀 Батащук [PERSON_NAME]" at bounding box center [874, 290] width 125 height 14
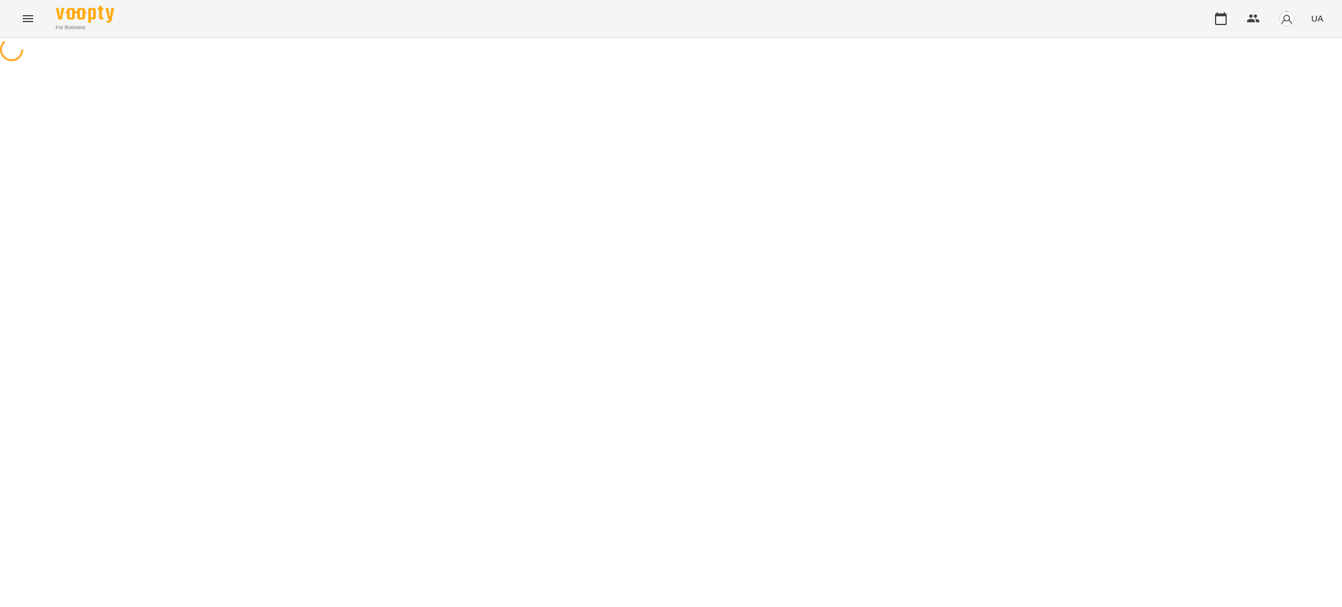
click at [27, 19] on icon "Menu" at bounding box center [28, 19] width 14 height 14
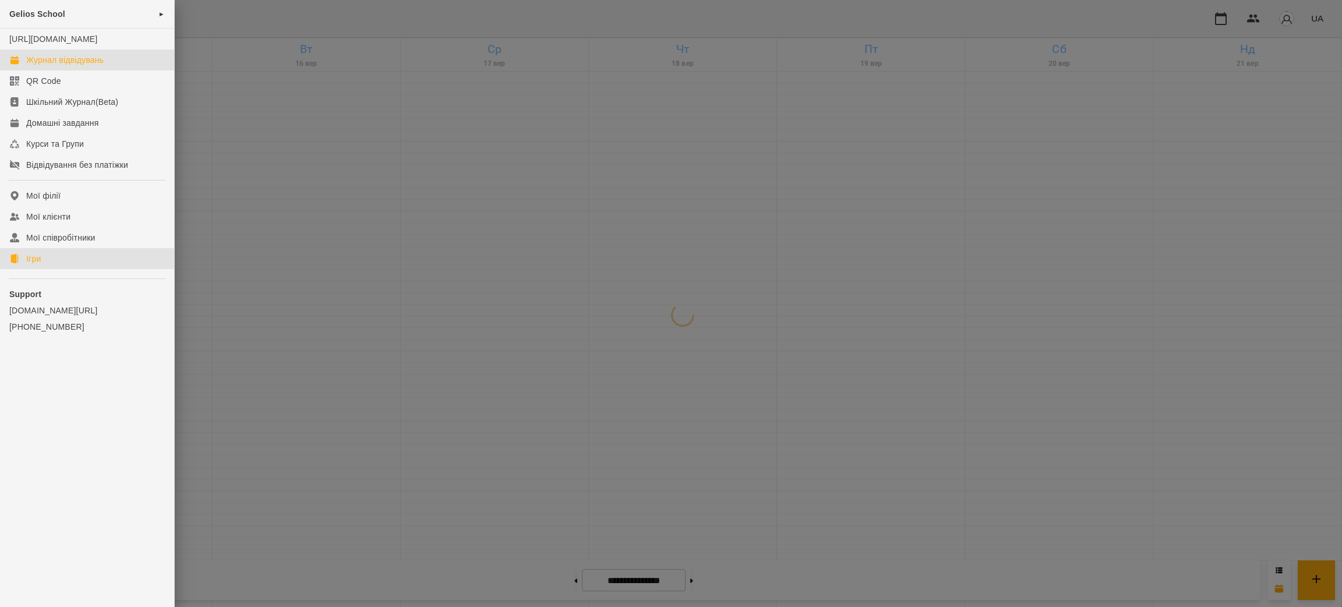
click at [43, 269] on link "Ігри" at bounding box center [87, 258] width 174 height 21
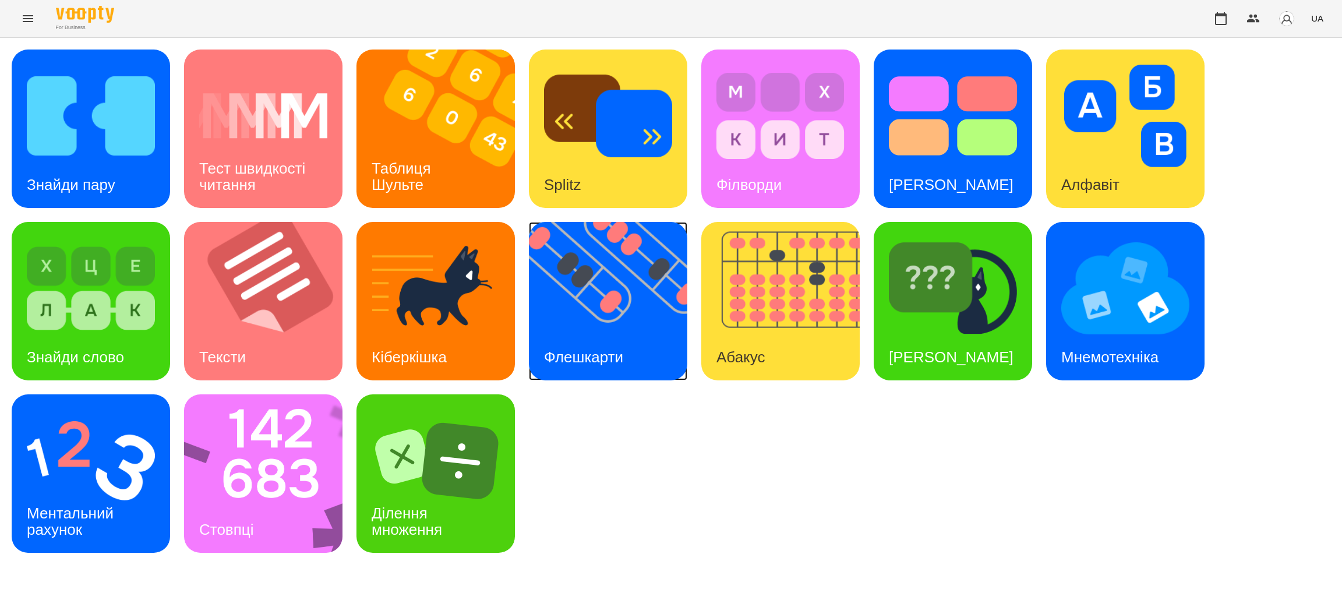
click at [591, 341] on div "Флешкарти" at bounding box center [583, 357] width 109 height 46
